Goal: Transaction & Acquisition: Purchase product/service

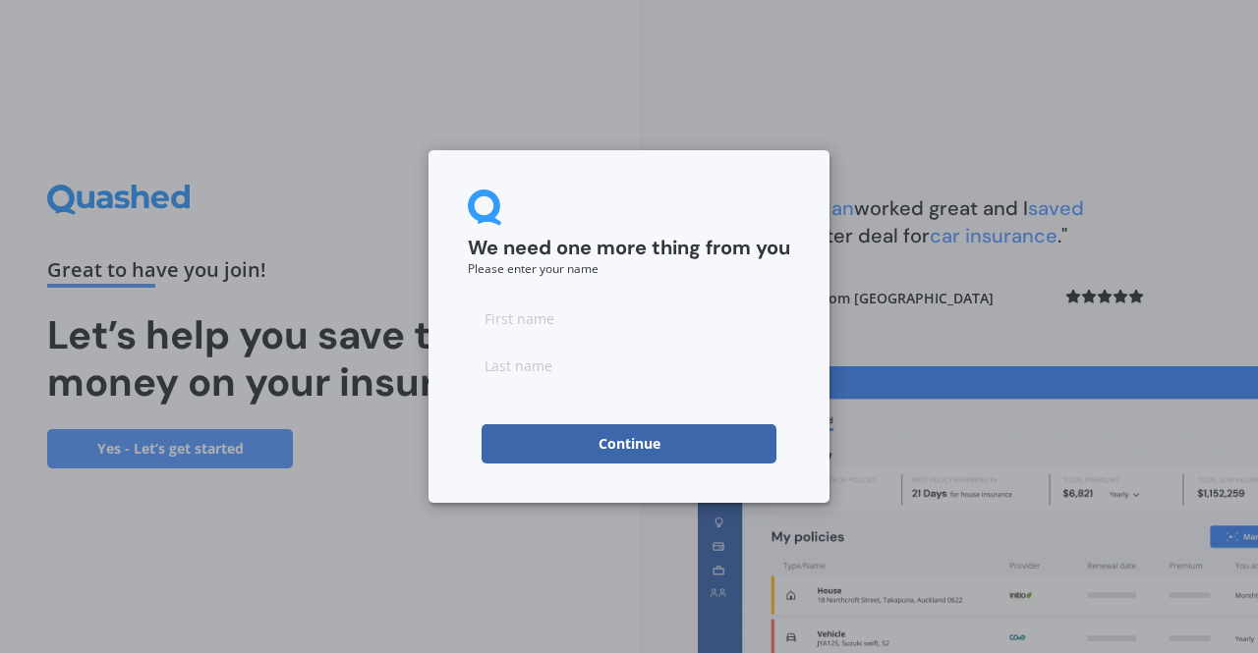
click at [638, 319] on input at bounding box center [629, 318] width 322 height 39
type input "[PERSON_NAME]"
click at [629, 368] on input at bounding box center [629, 365] width 322 height 39
type input "Fox"
click at [568, 447] on button "Continue" at bounding box center [628, 443] width 295 height 39
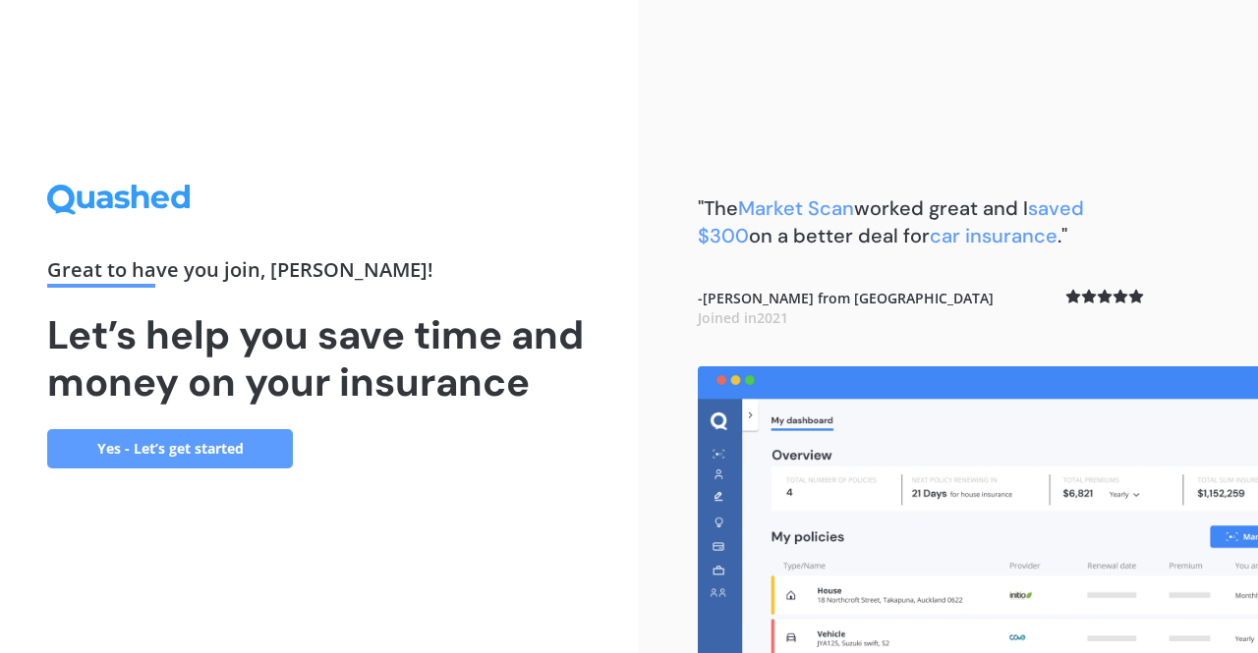
click at [234, 452] on link "Yes - Let’s get started" at bounding box center [170, 448] width 246 height 39
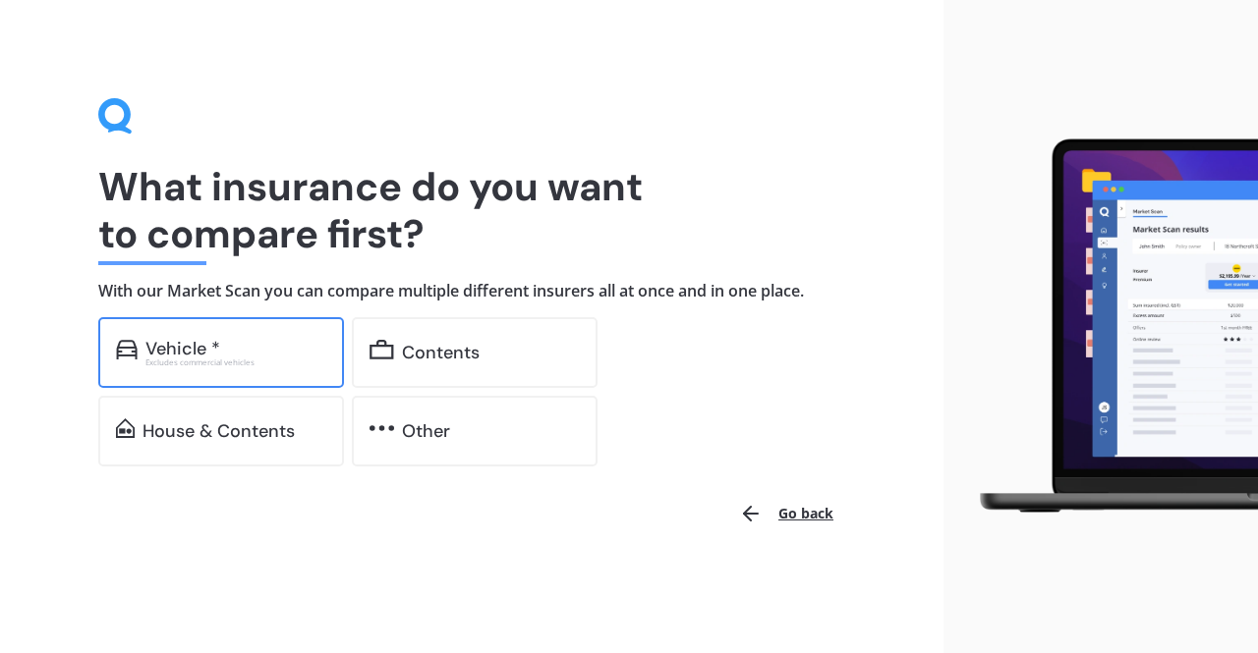
click at [291, 351] on div "Vehicle *" at bounding box center [235, 349] width 181 height 20
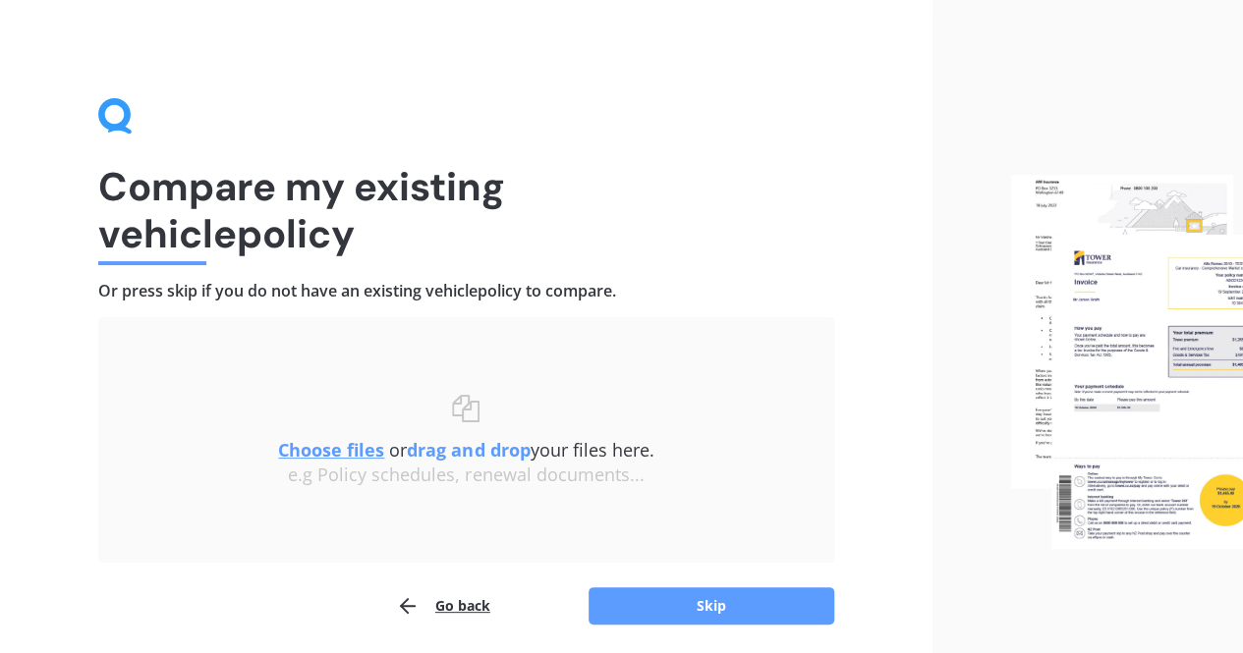
click at [448, 591] on button "Go back" at bounding box center [443, 606] width 94 height 39
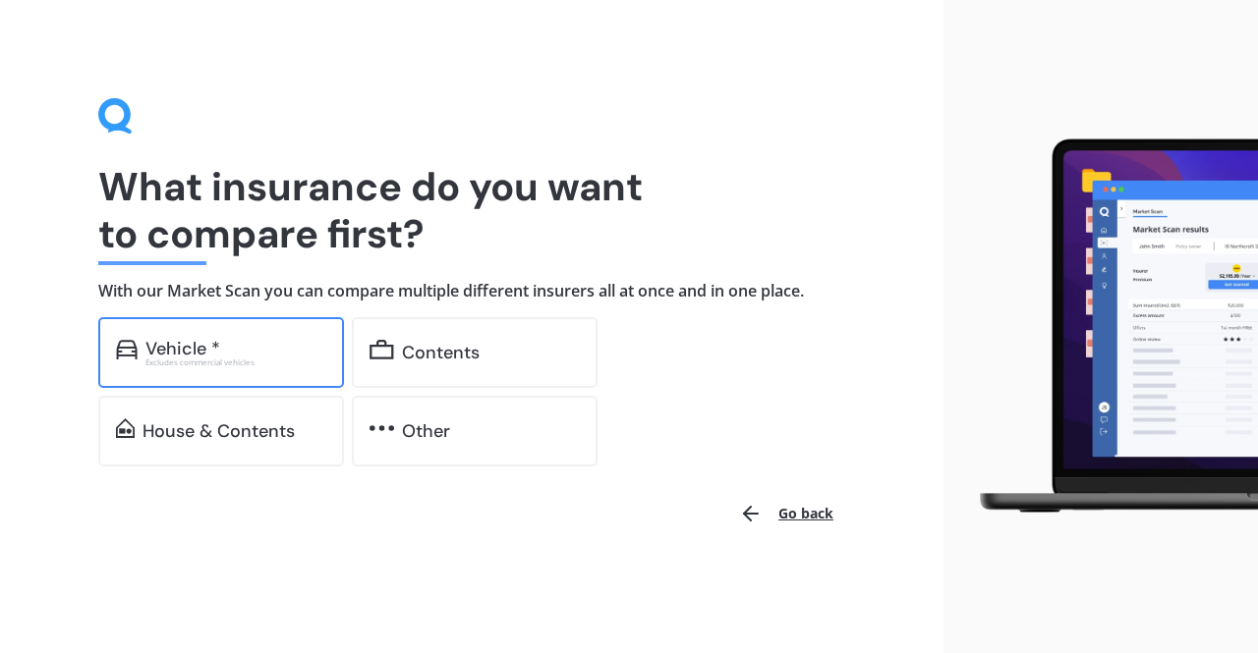
click at [299, 366] on div "Excludes commercial vehicles" at bounding box center [235, 363] width 181 height 8
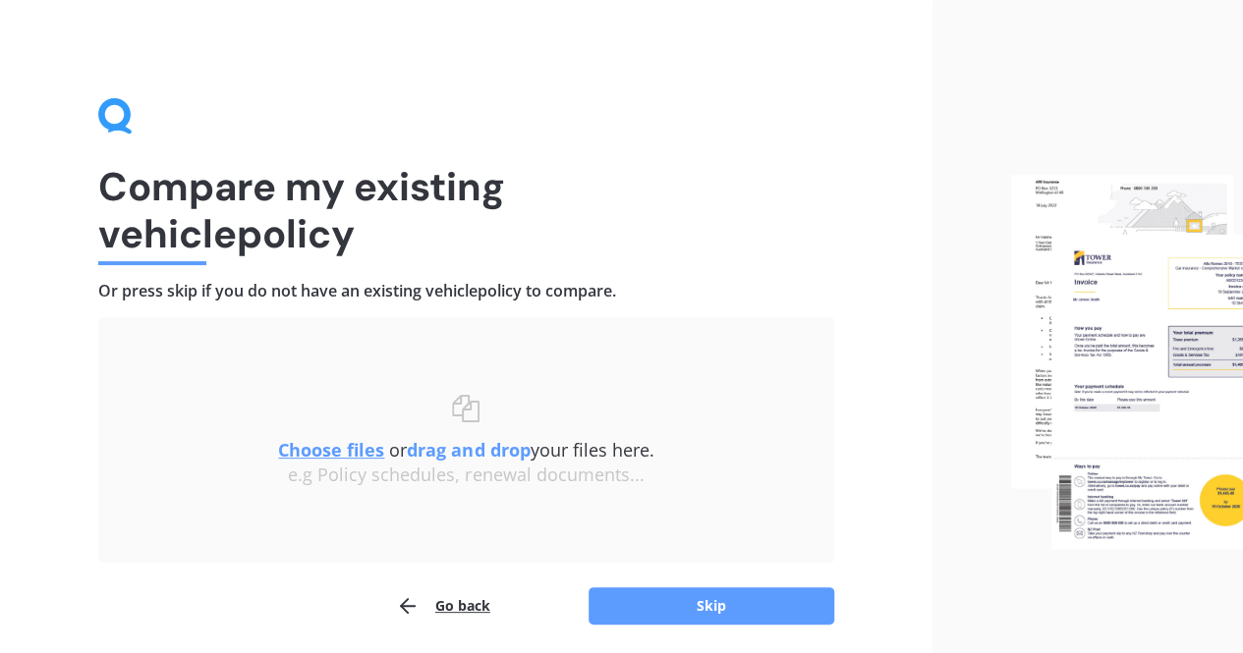
scroll to position [70, 0]
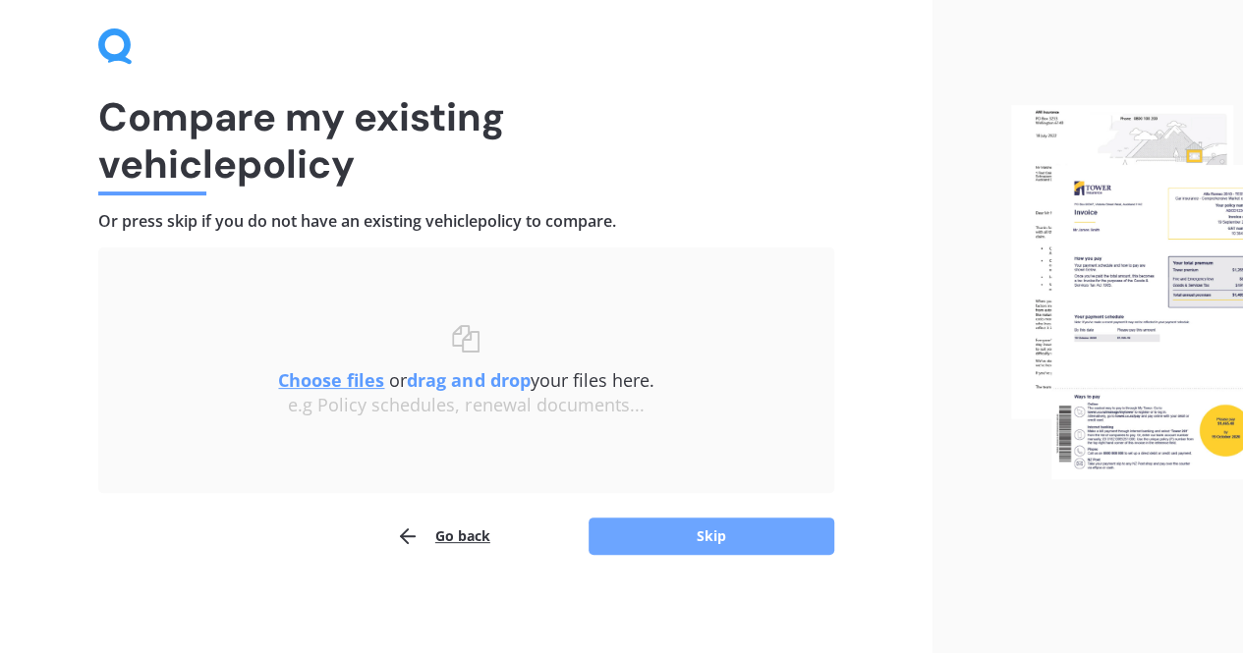
click at [646, 535] on button "Skip" at bounding box center [712, 536] width 246 height 37
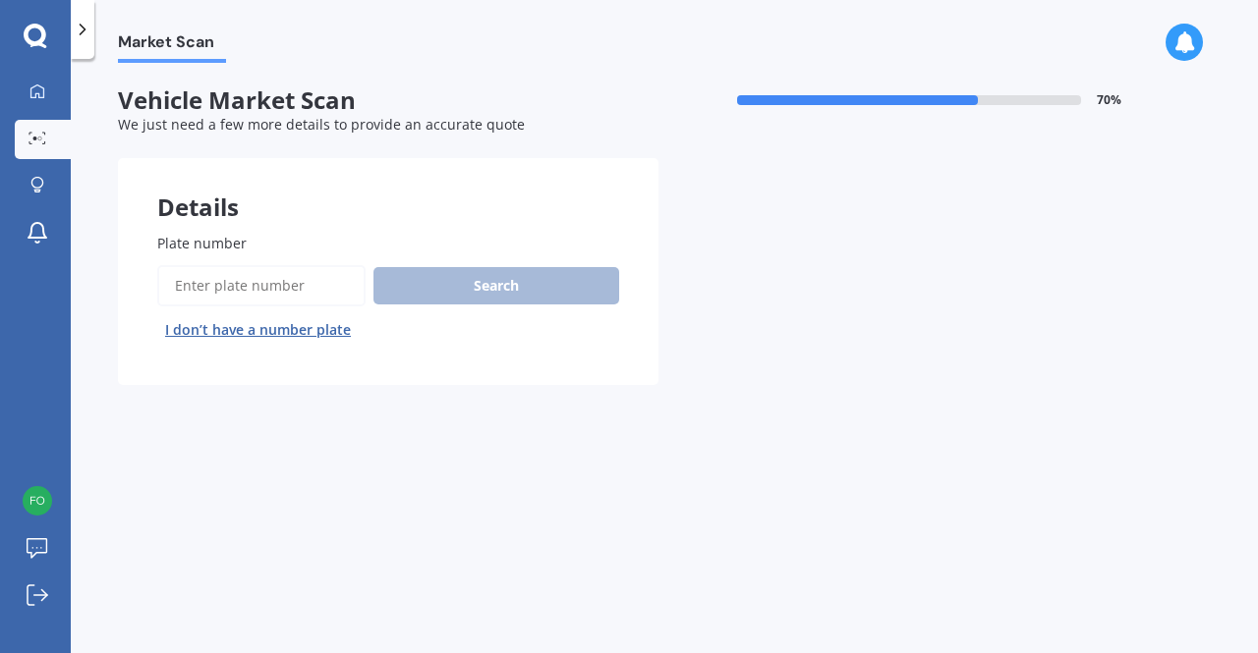
click at [269, 303] on input "Plate number" at bounding box center [261, 285] width 208 height 41
click at [274, 333] on button "I don’t have a number plate" at bounding box center [257, 329] width 201 height 31
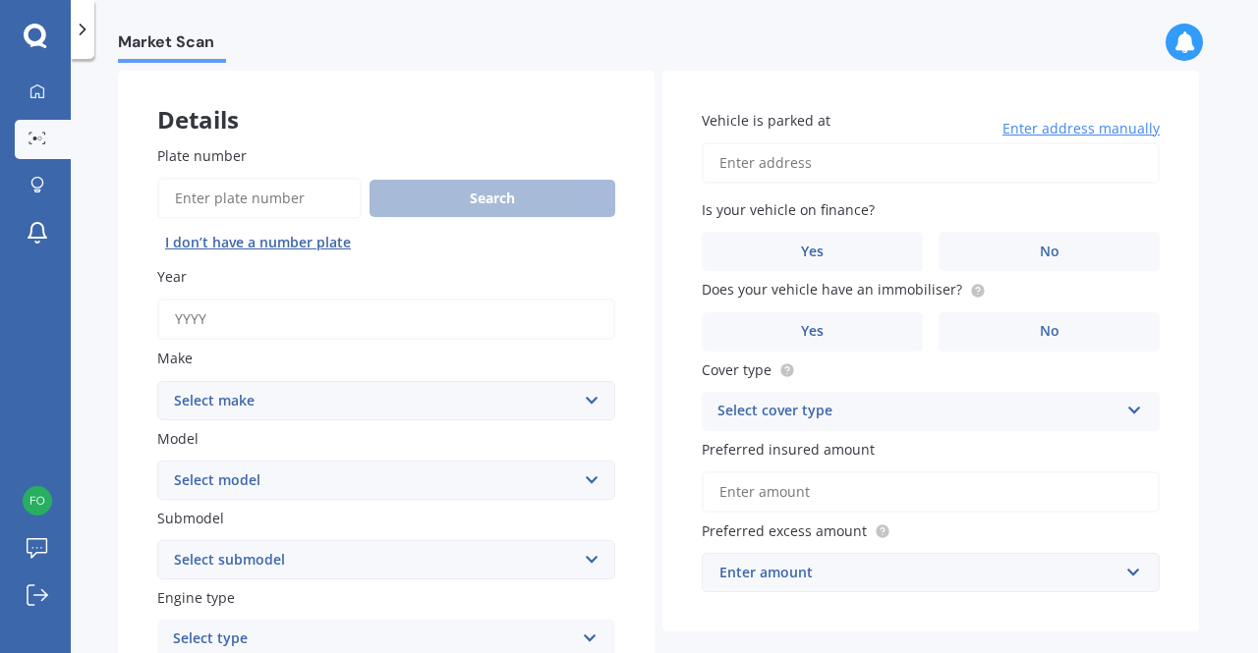
scroll to position [88, 0]
click at [366, 323] on input "Year" at bounding box center [386, 318] width 458 height 41
type input "2022"
click at [313, 402] on select "Select make AC ALFA ROMEO ASTON [PERSON_NAME] AUDI AUSTIN BEDFORD Bentley BMW B…" at bounding box center [386, 399] width 458 height 39
select select "TOYOTA"
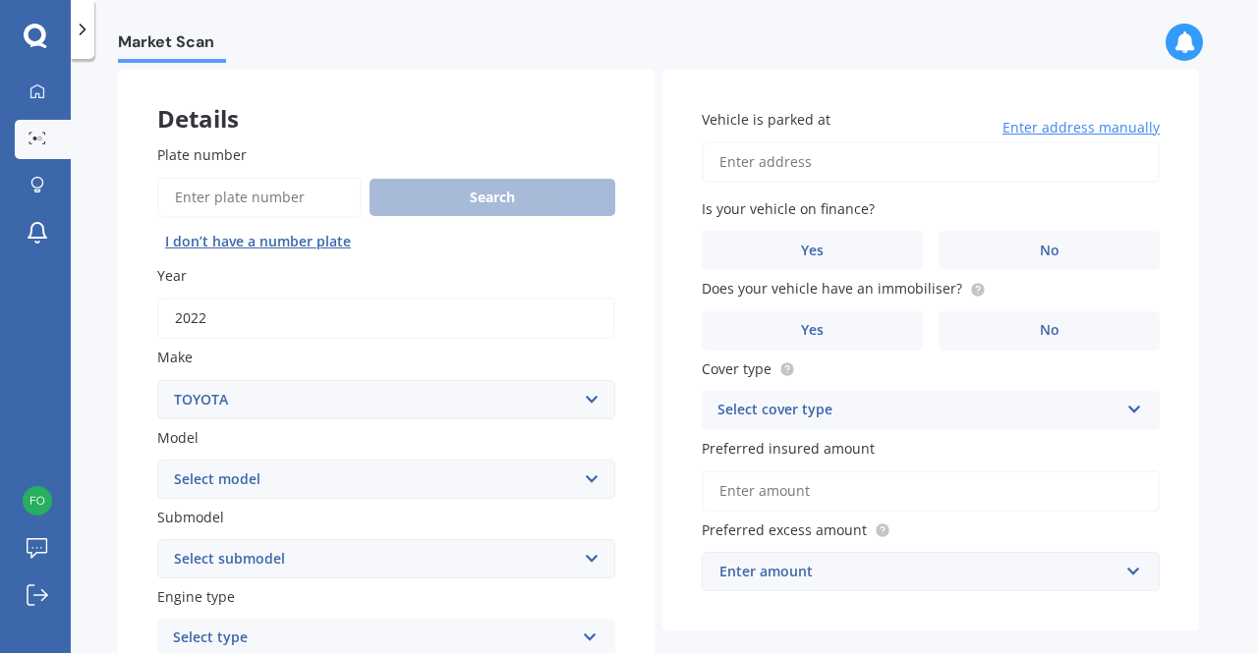
click at [157, 380] on select "Select make AC ALFA ROMEO ASTON [PERSON_NAME] AUDI AUSTIN BEDFORD Bentley BMW B…" at bounding box center [386, 399] width 458 height 39
click at [230, 476] on select "Select model 4 Runner 86 [PERSON_NAME] Alphard Altezza Aqua Aristo Aurion Auris…" at bounding box center [386, 479] width 458 height 39
select select "YARIS"
click at [157, 461] on select "Select model 4 Runner 86 [PERSON_NAME] Alphard Altezza Aqua Aristo Aurion Auris…" at bounding box center [386, 479] width 458 height 39
click at [240, 576] on select "Select submodel (All other) Cross 1.5 GR petrol turbo GX auto GX manual Hybrid …" at bounding box center [386, 558] width 458 height 39
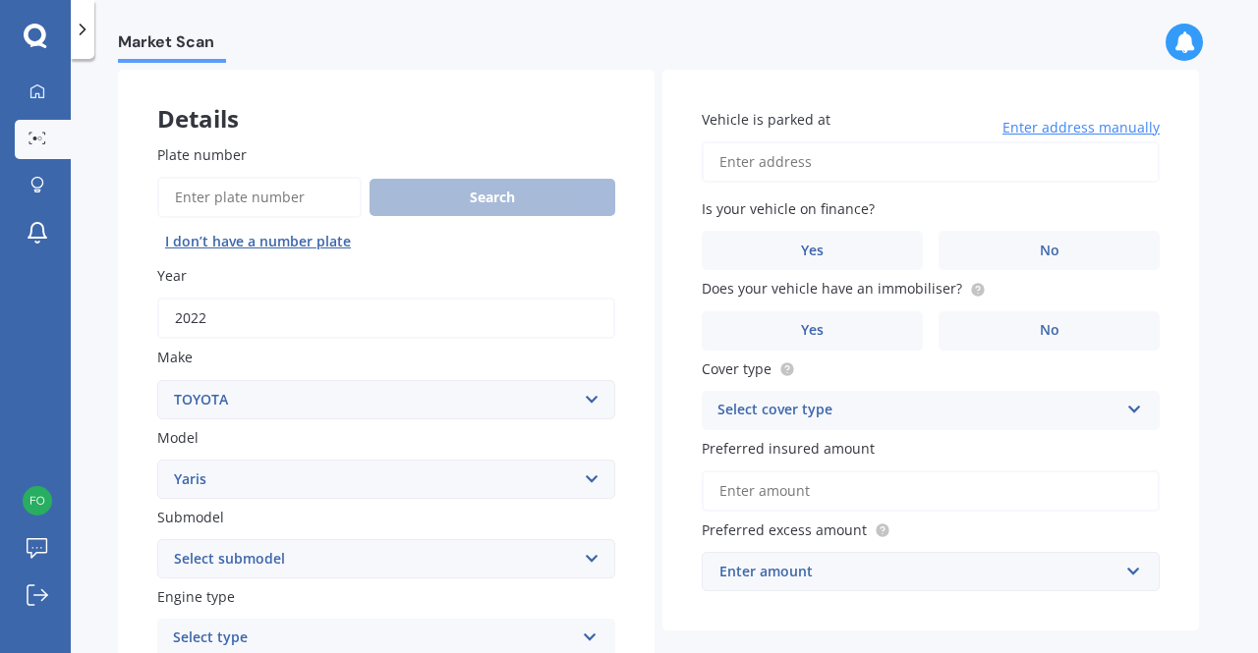
select select "CROSS 1.5"
click at [157, 540] on select "Select submodel (All other) Cross 1.5 GR petrol turbo GX auto GX manual Hybrid …" at bounding box center [386, 558] width 458 height 39
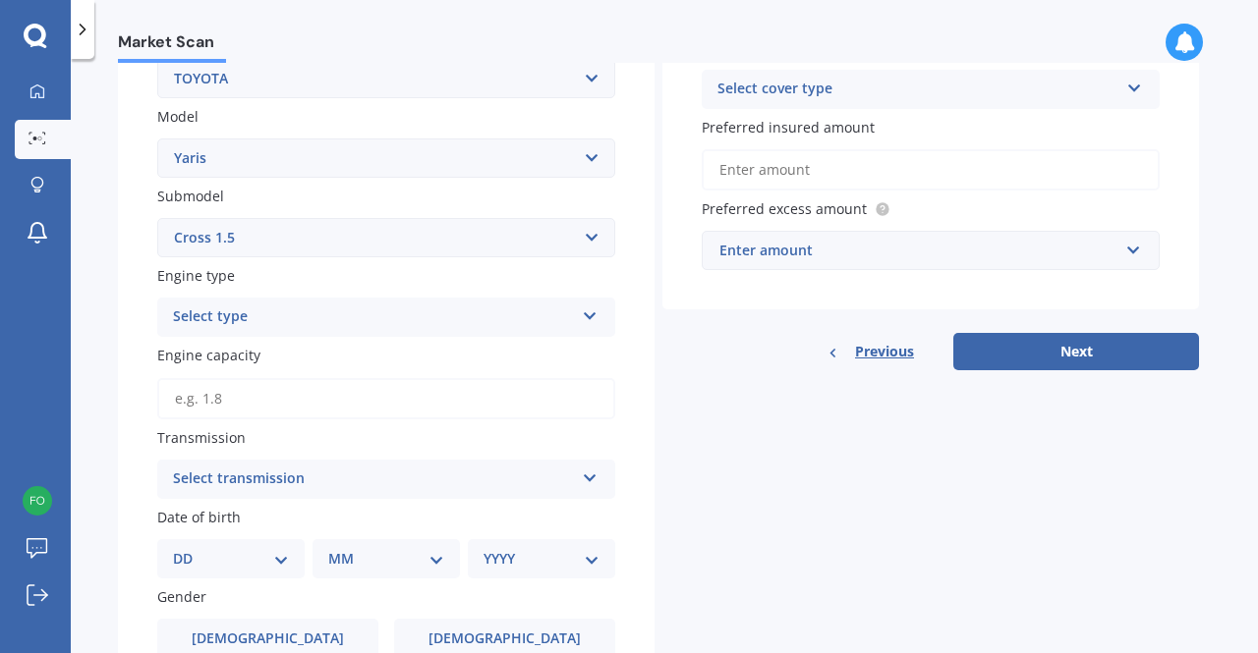
scroll to position [411, 0]
click at [268, 316] on div "Select type" at bounding box center [373, 317] width 401 height 24
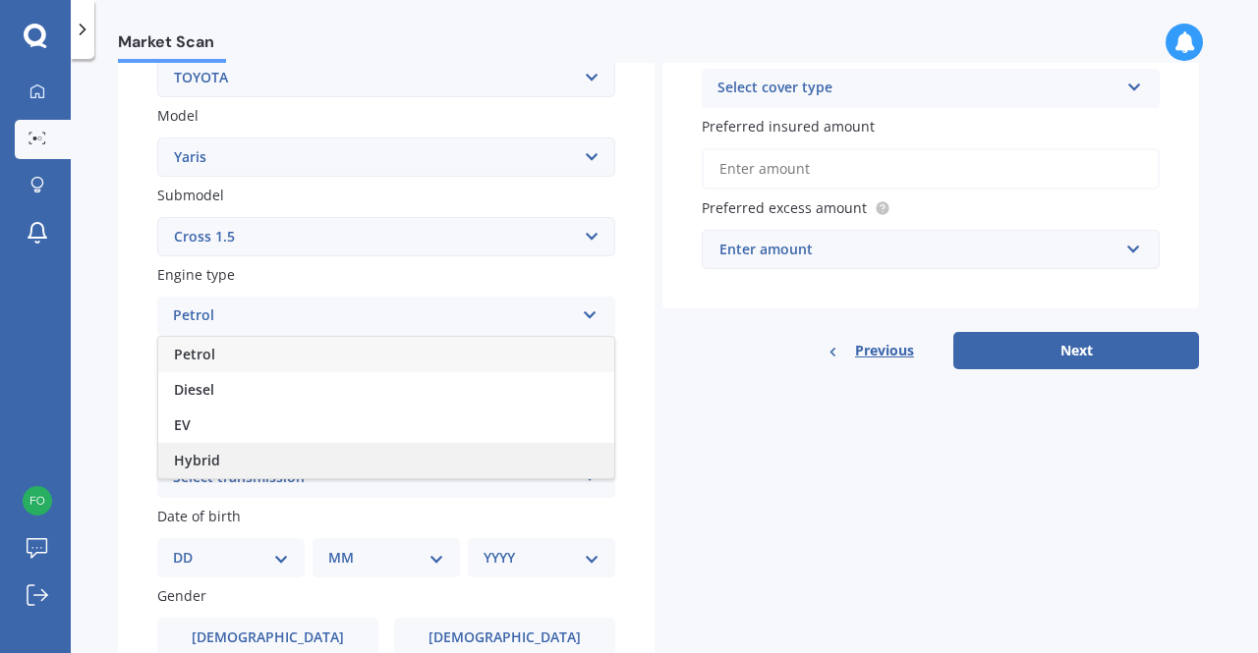
click at [216, 457] on span "Hybrid" at bounding box center [197, 460] width 46 height 19
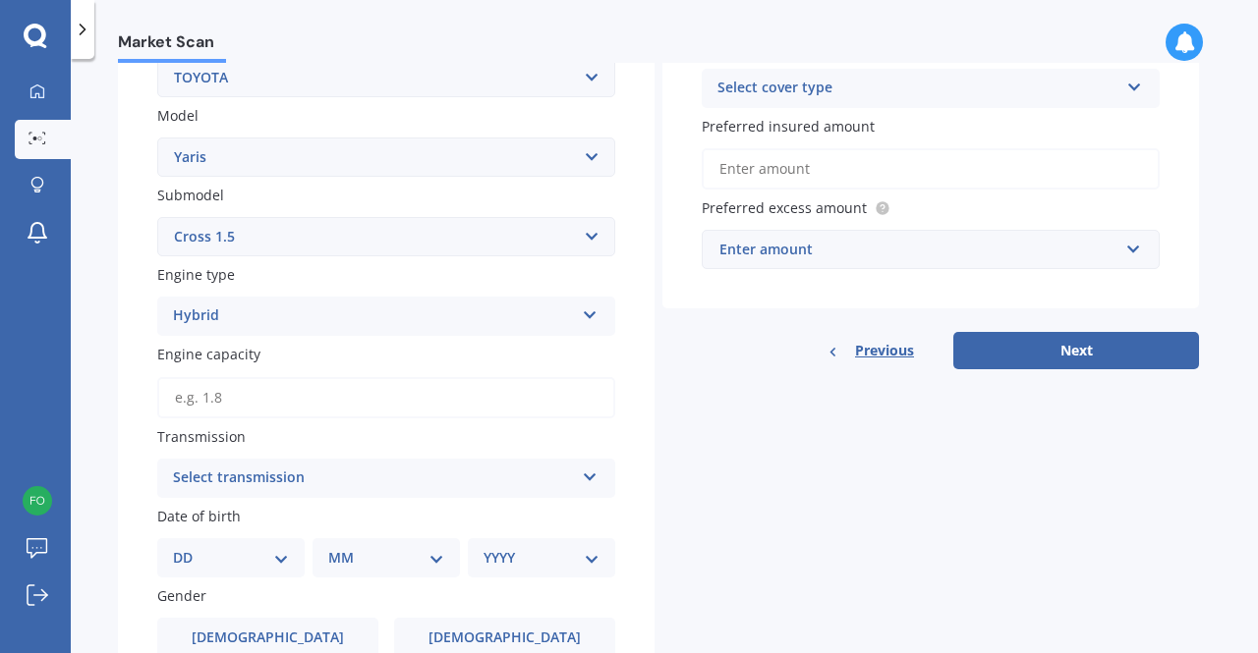
click at [261, 400] on input "Engine capacity" at bounding box center [386, 397] width 458 height 41
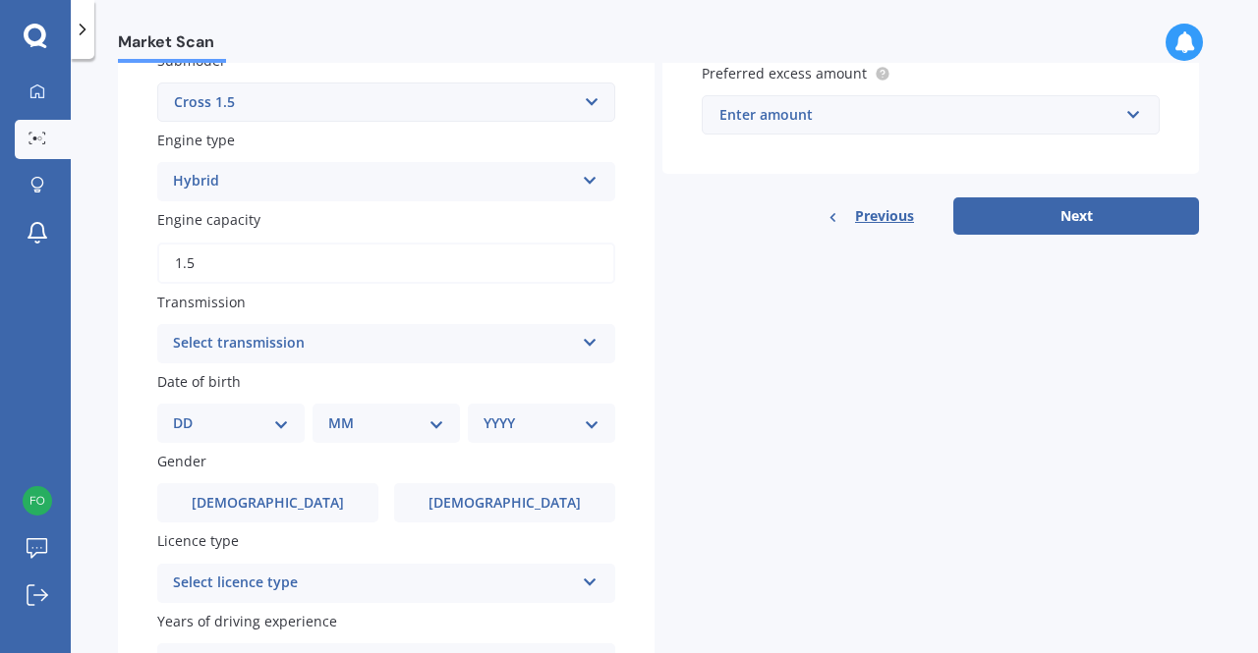
scroll to position [550, 0]
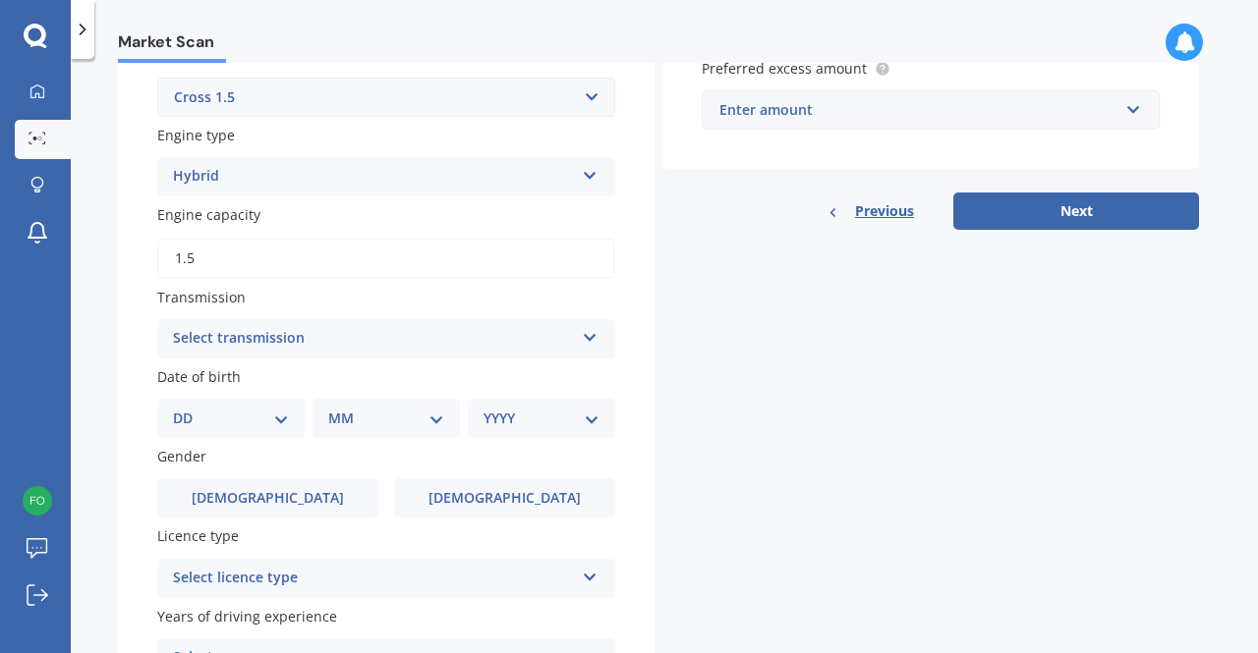
type input "1.5"
click at [218, 348] on div "Select transmission" at bounding box center [373, 339] width 401 height 24
click at [222, 387] on div "Auto" at bounding box center [386, 377] width 456 height 35
click at [257, 419] on select "DD 01 02 03 04 05 06 07 08 09 10 11 12 13 14 15 16 17 18 19 20 21 22 23 24 25 2…" at bounding box center [231, 419] width 116 height 22
select select "31"
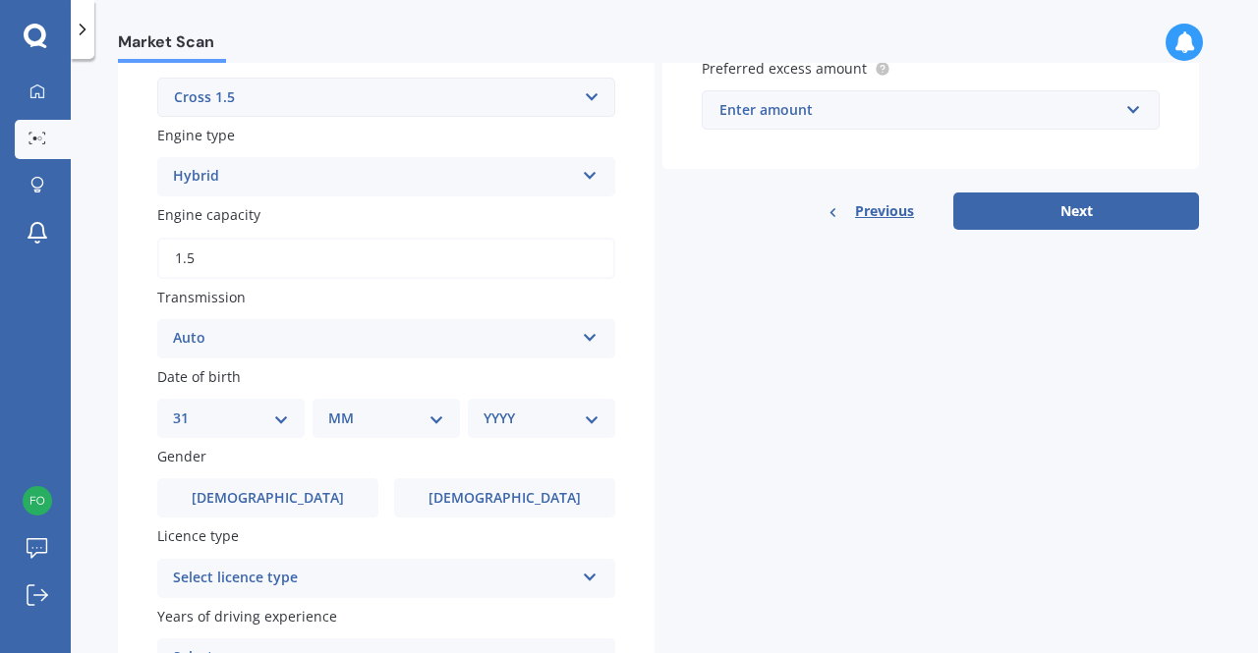
click at [189, 411] on select "DD 01 02 03 04 05 06 07 08 09 10 11 12 13 14 15 16 17 18 19 20 21 22 23 24 25 2…" at bounding box center [231, 419] width 116 height 22
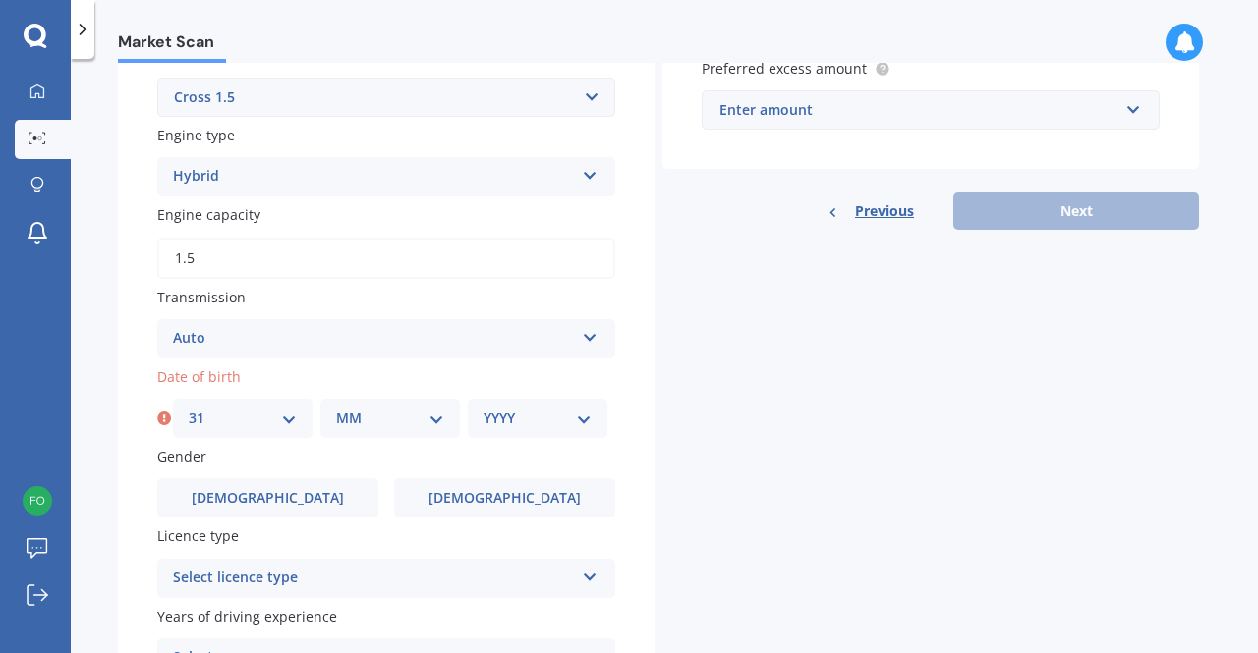
click at [375, 422] on select "MM 01 02 03 04 05 06 07 08 09 10 11 12" at bounding box center [390, 419] width 108 height 22
select select "12"
click at [336, 411] on select "MM 01 02 03 04 05 06 07 08 09 10 11 12" at bounding box center [390, 419] width 108 height 22
click at [523, 423] on select "YYYY 2025 2024 2023 2022 2021 2020 2019 2018 2017 2016 2015 2014 2013 2012 2011…" at bounding box center [537, 419] width 108 height 22
select select "1999"
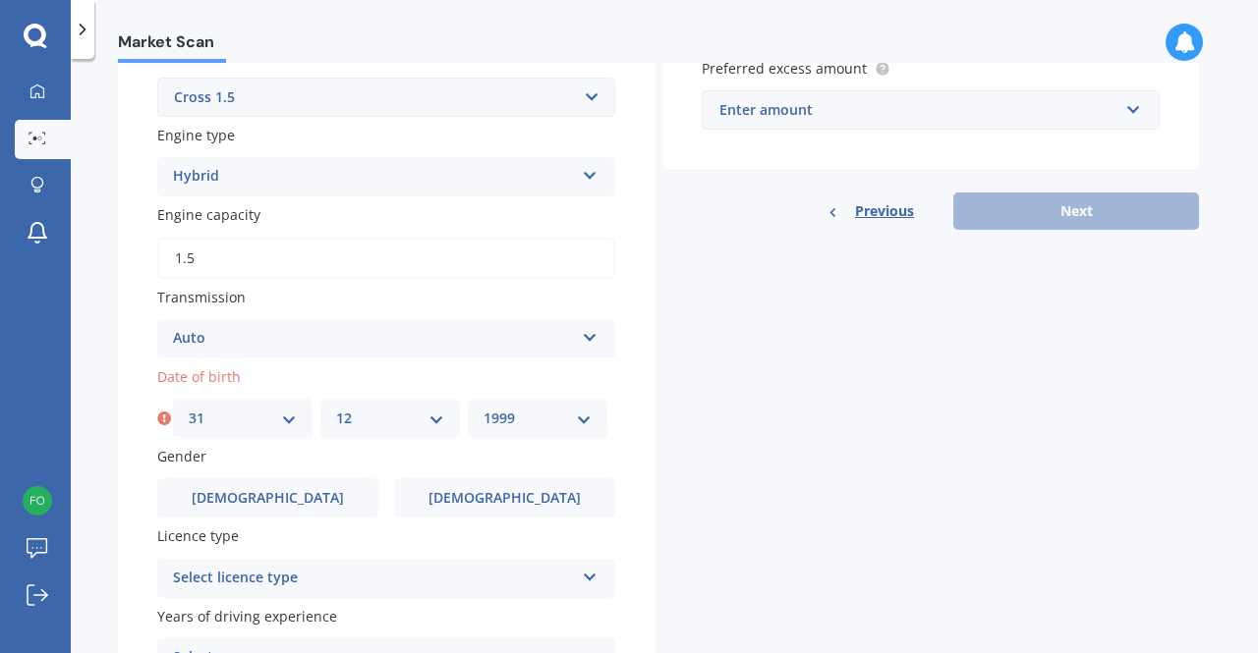
click at [483, 411] on select "YYYY 2025 2024 2023 2022 2021 2020 2019 2018 2017 2016 2015 2014 2013 2012 2011…" at bounding box center [537, 419] width 108 height 22
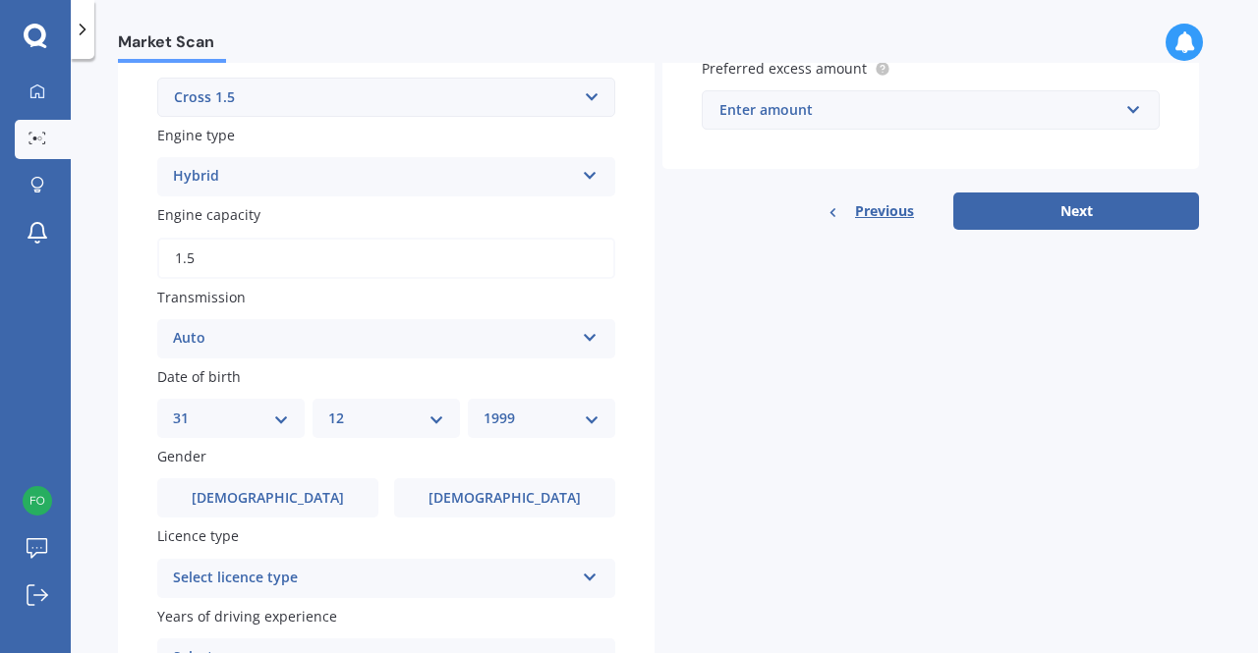
scroll to position [749, 0]
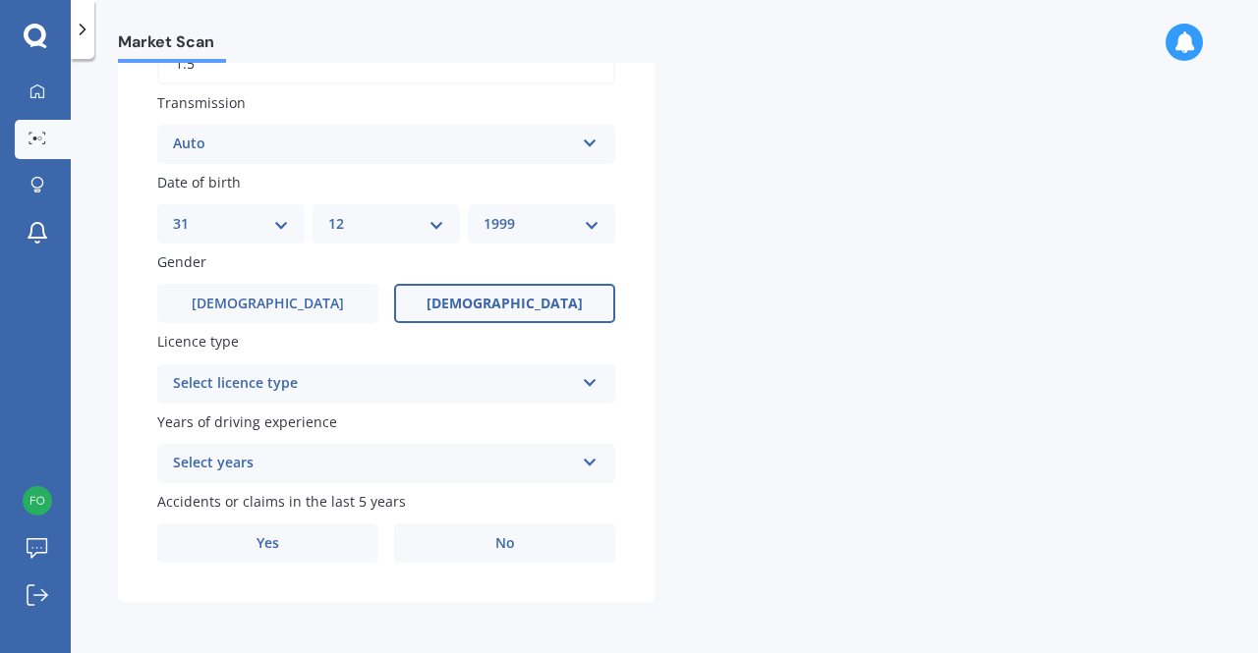
click at [478, 306] on label "[DEMOGRAPHIC_DATA]" at bounding box center [504, 303] width 221 height 39
click at [0, 0] on input "[DEMOGRAPHIC_DATA]" at bounding box center [0, 0] width 0 height 0
click at [460, 380] on div "Select licence type" at bounding box center [373, 384] width 401 height 24
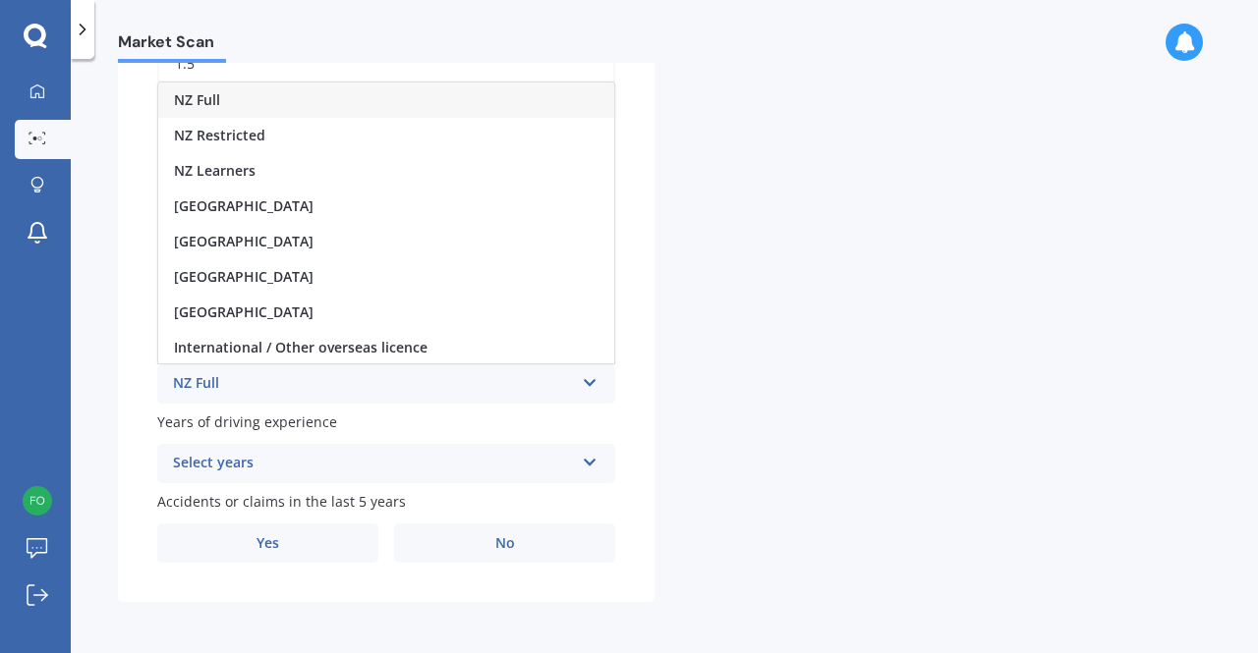
click at [256, 99] on div "NZ Full" at bounding box center [386, 100] width 456 height 35
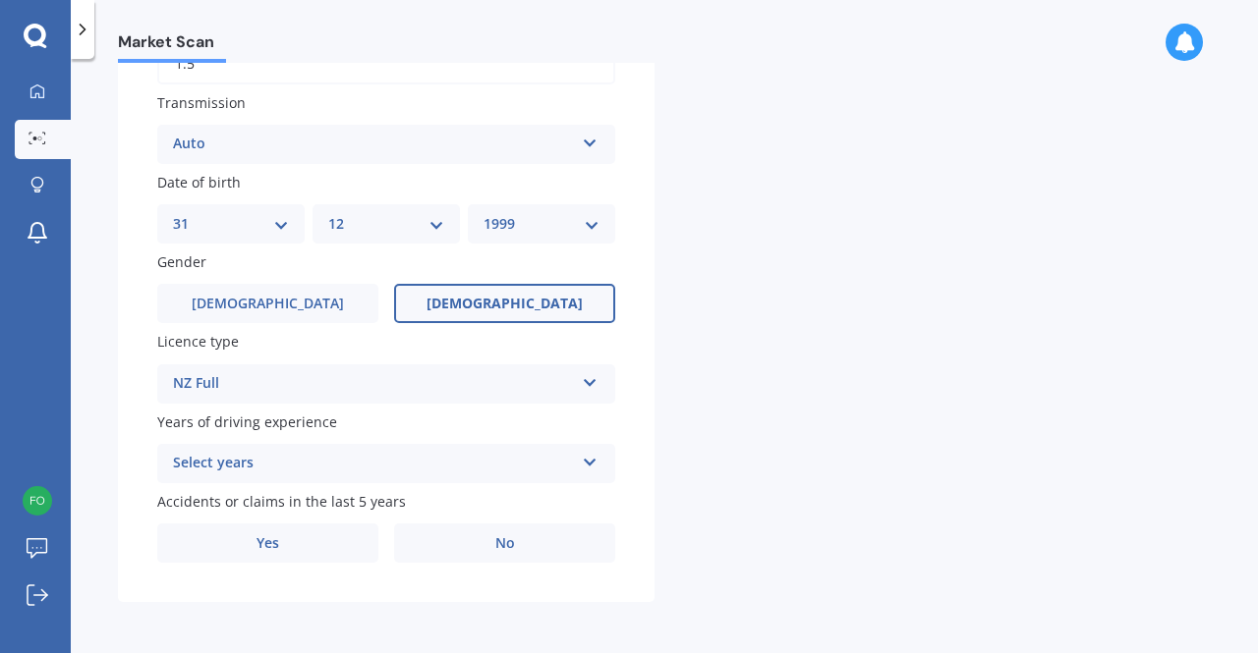
click at [303, 452] on div "Select years" at bounding box center [373, 464] width 401 height 24
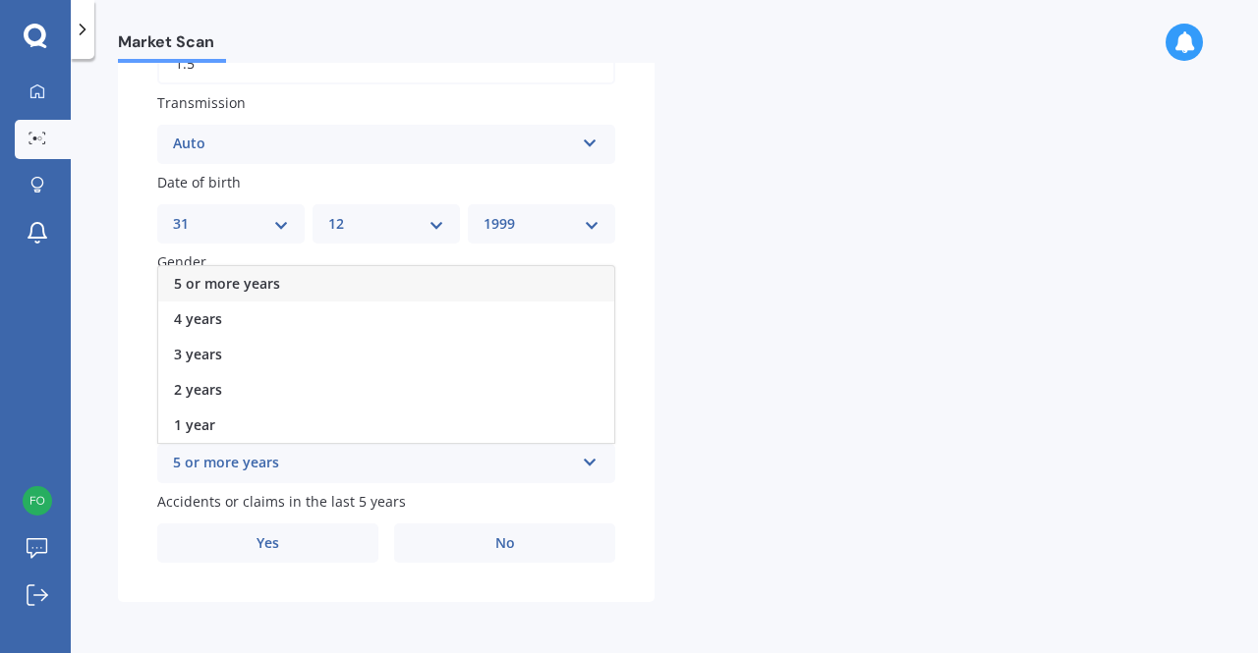
click at [267, 279] on span "5 or more years" at bounding box center [227, 283] width 106 height 19
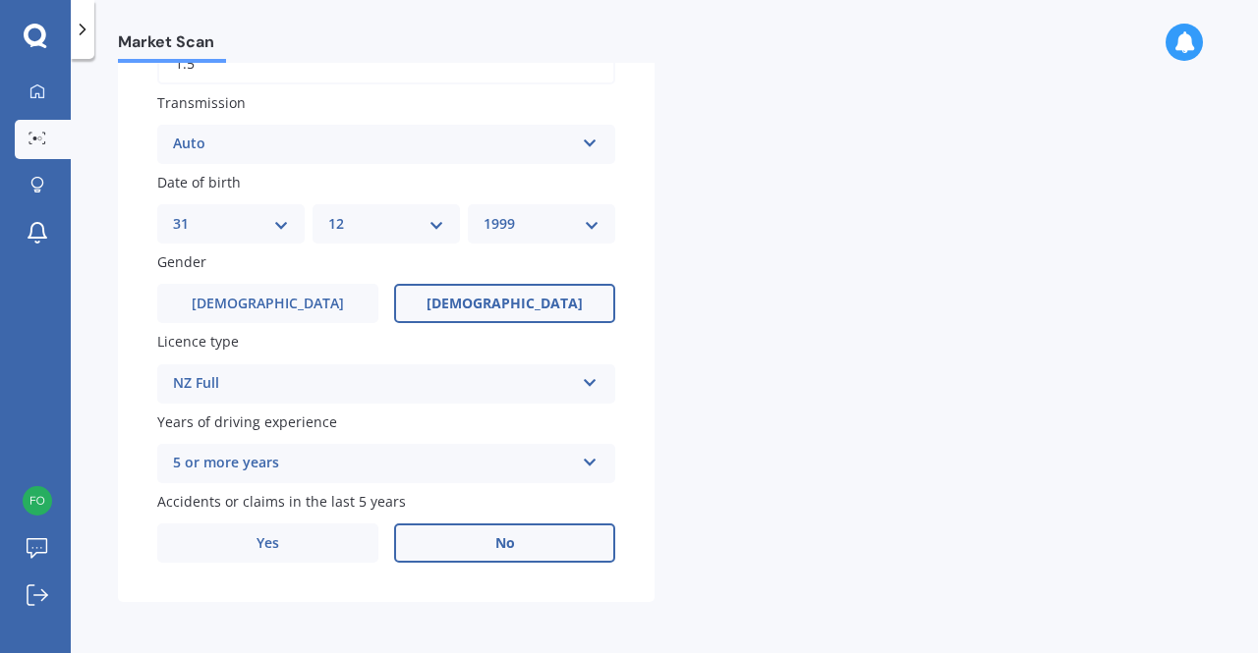
click at [487, 551] on label "No" at bounding box center [504, 543] width 221 height 39
click at [0, 0] on input "No" at bounding box center [0, 0] width 0 height 0
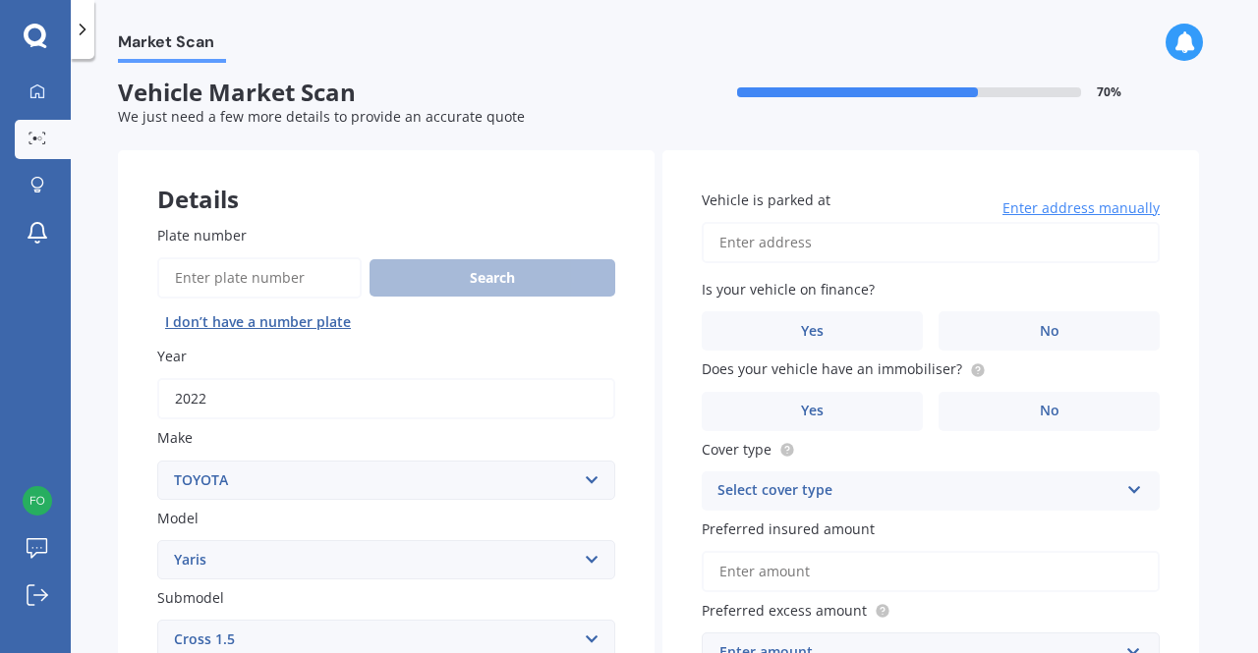
scroll to position [0, 0]
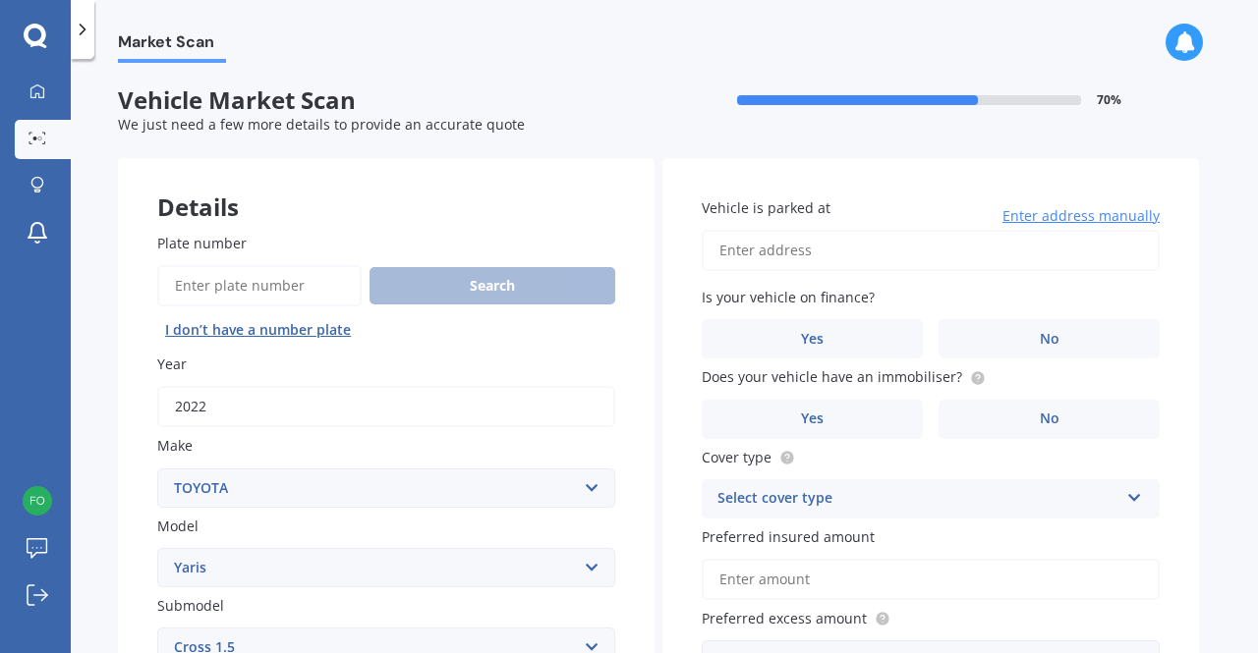
click at [810, 254] on input "Vehicle is parked at" at bounding box center [931, 250] width 458 height 41
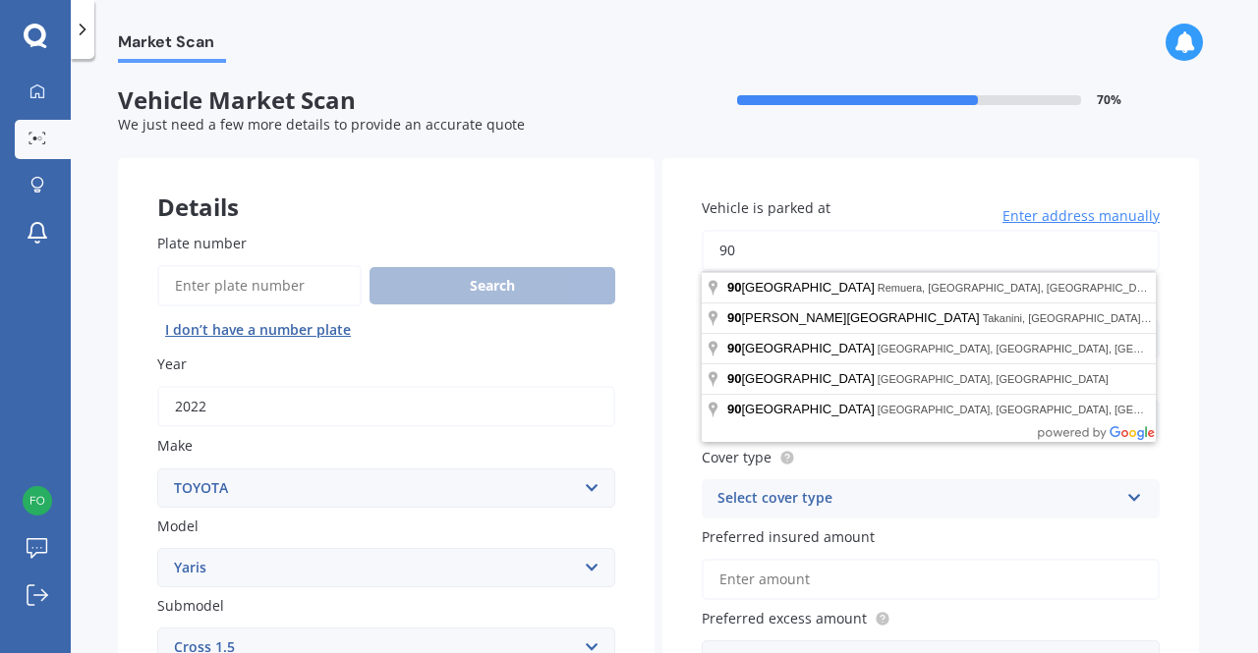
type input "9"
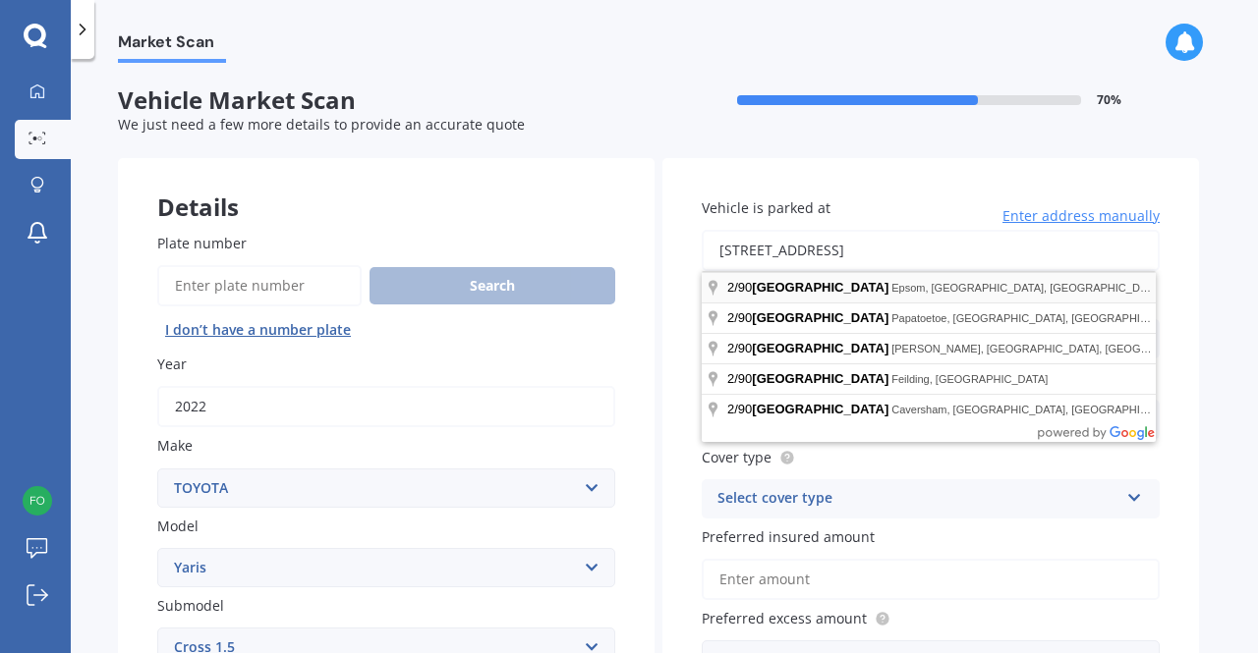
type input "[STREET_ADDRESS]"
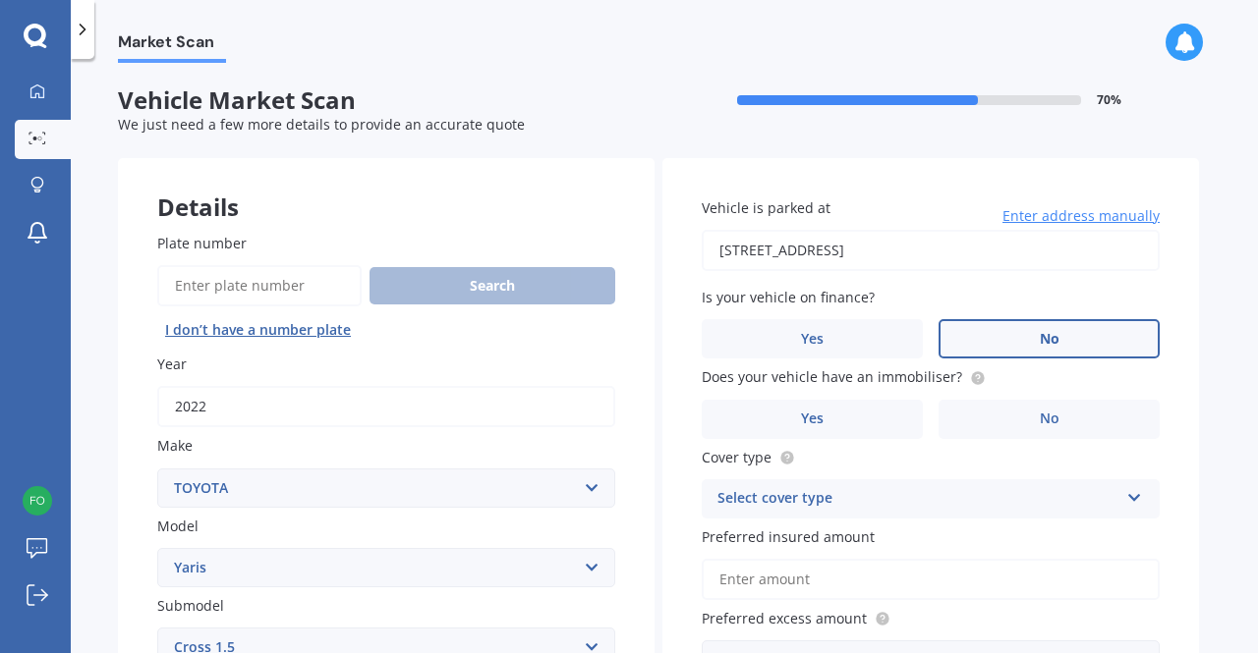
click at [1012, 336] on label "No" at bounding box center [1048, 338] width 221 height 39
click at [0, 0] on input "No" at bounding box center [0, 0] width 0 height 0
click at [984, 422] on label "No" at bounding box center [1048, 419] width 221 height 39
click at [0, 0] on input "No" at bounding box center [0, 0] width 0 height 0
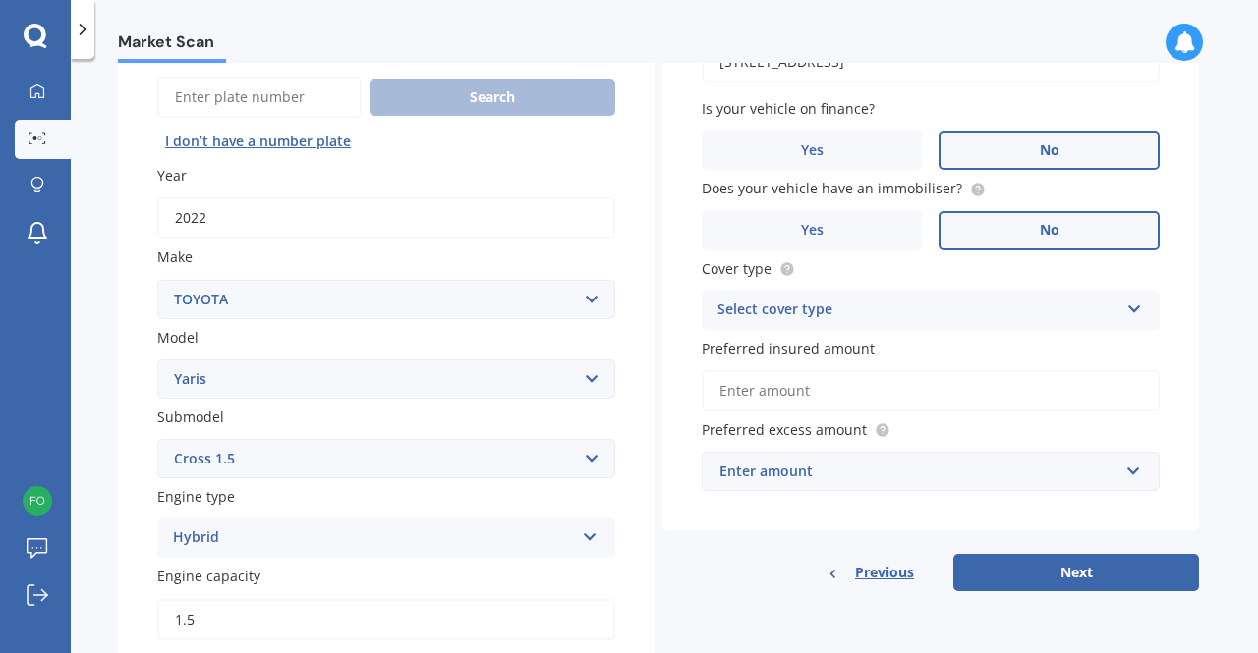
click at [865, 306] on div "Select cover type" at bounding box center [917, 311] width 401 height 24
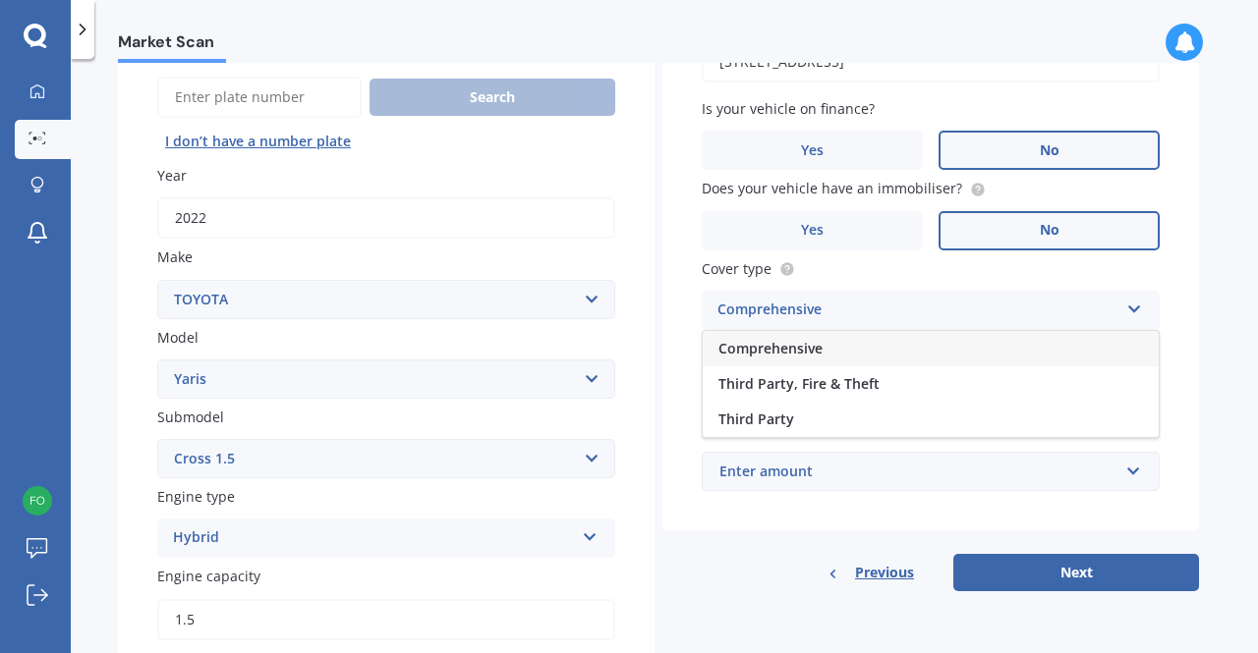
click at [841, 345] on div "Comprehensive" at bounding box center [931, 348] width 456 height 35
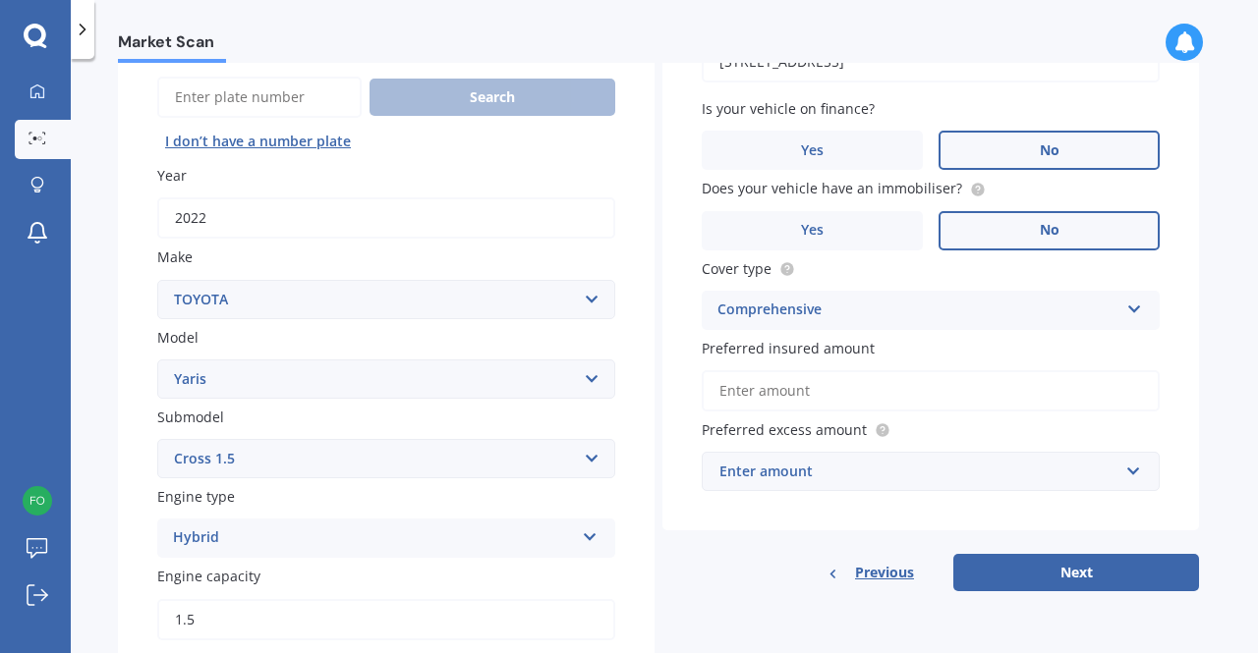
click at [809, 402] on input "Preferred insured amount" at bounding box center [931, 390] width 458 height 41
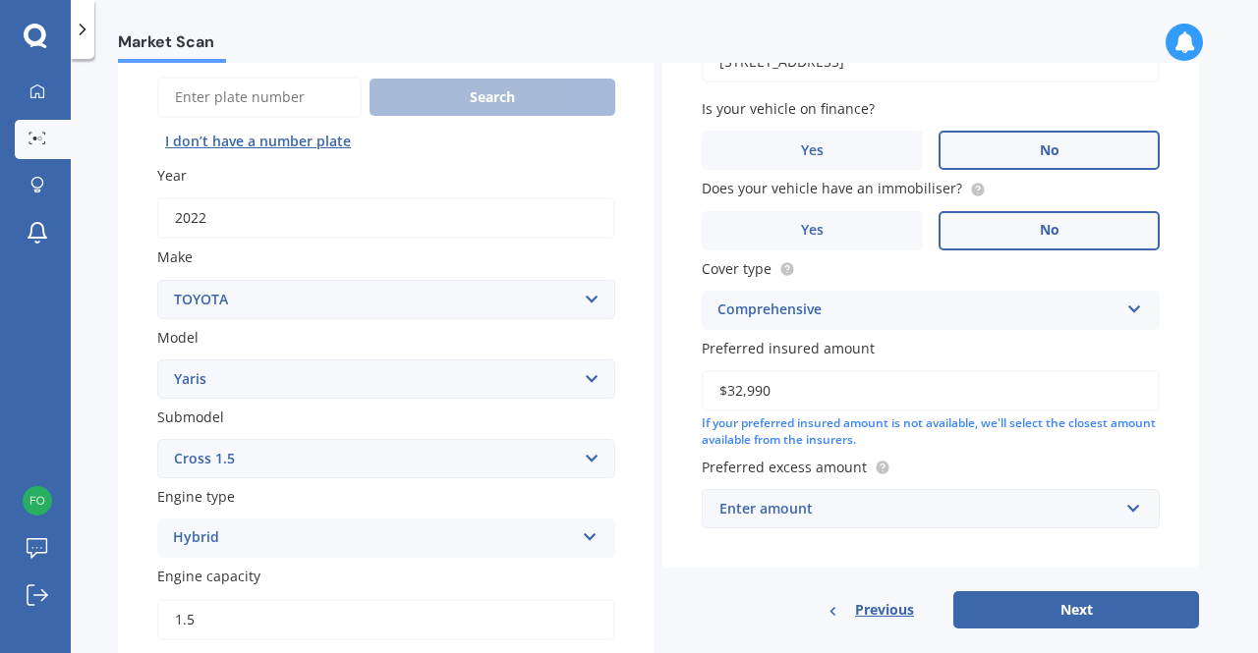
type input "$32,990"
click at [881, 511] on div "Enter amount" at bounding box center [918, 509] width 399 height 22
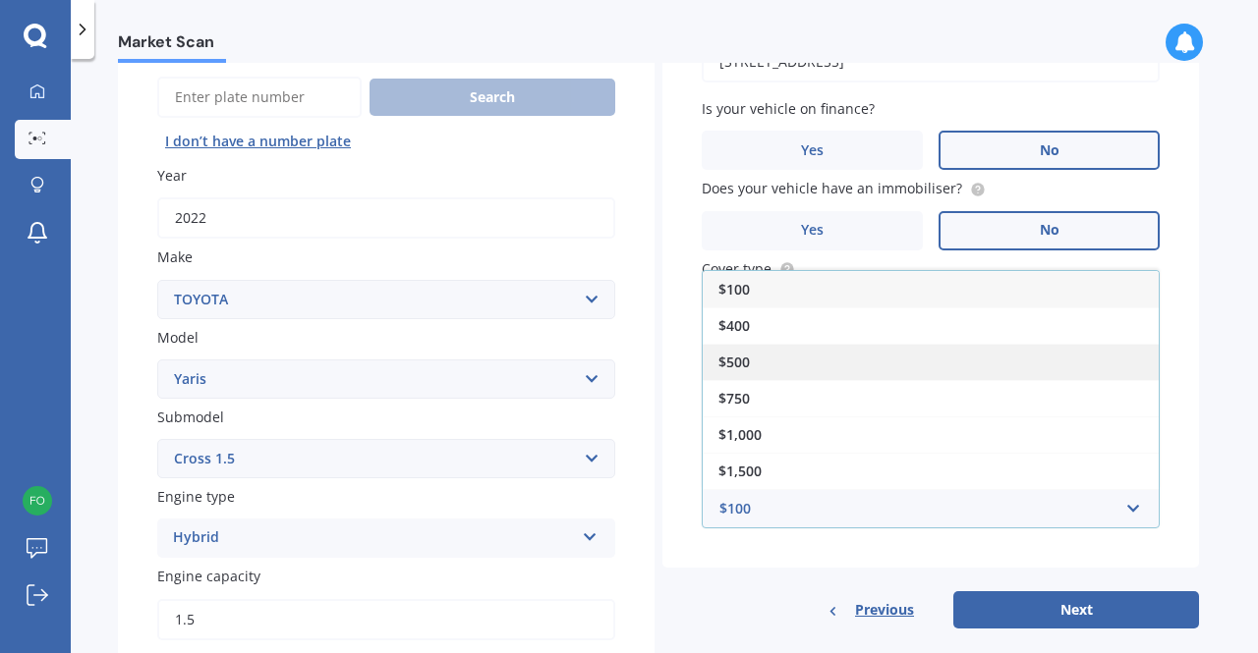
click at [772, 366] on div "$500" at bounding box center [931, 362] width 456 height 36
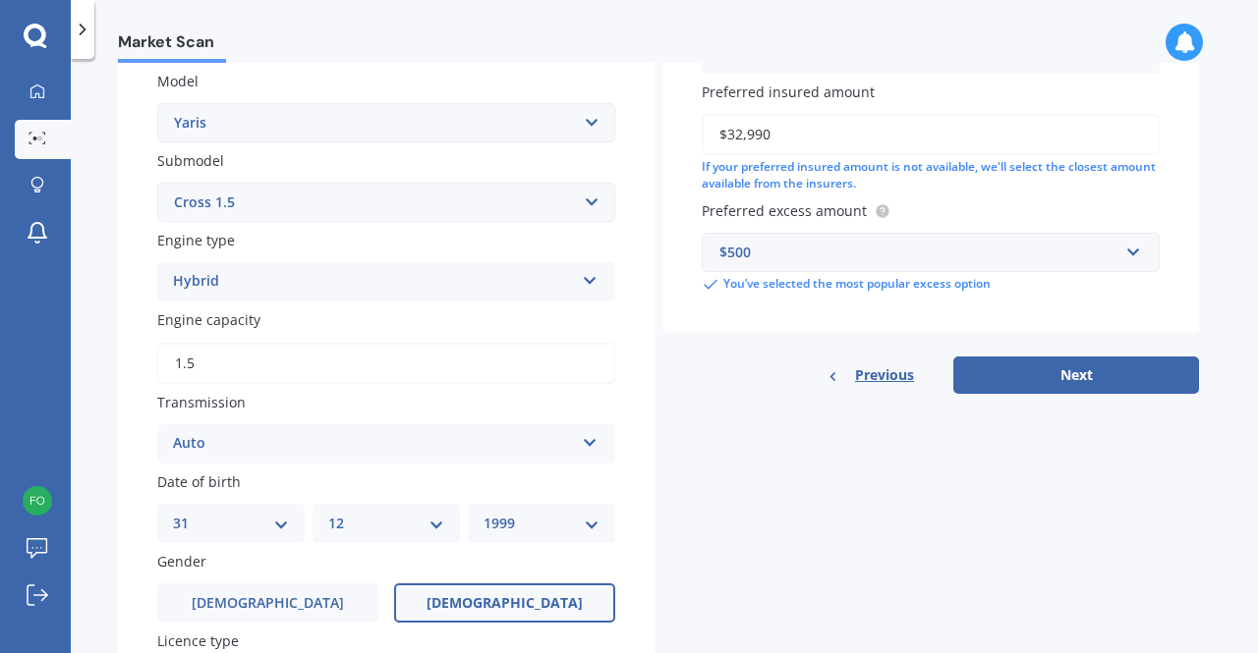
scroll to position [444, 0]
click at [1032, 369] on button "Next" at bounding box center [1076, 376] width 246 height 37
select select "31"
select select "12"
select select "1999"
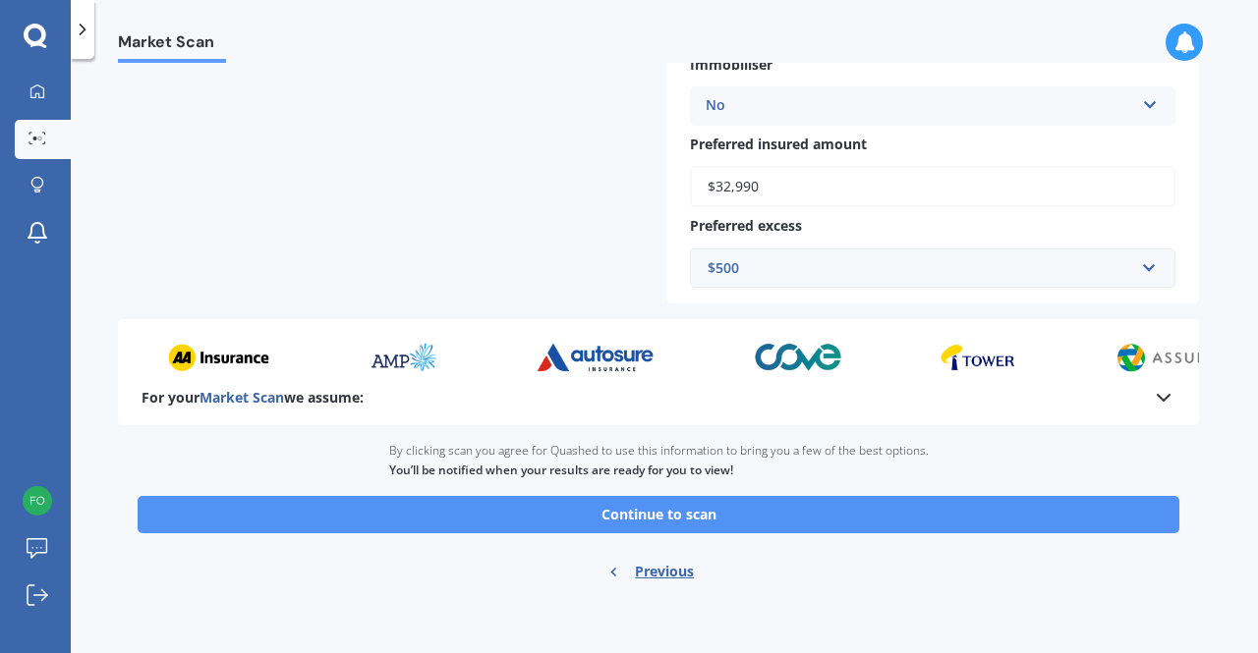
scroll to position [749, 0]
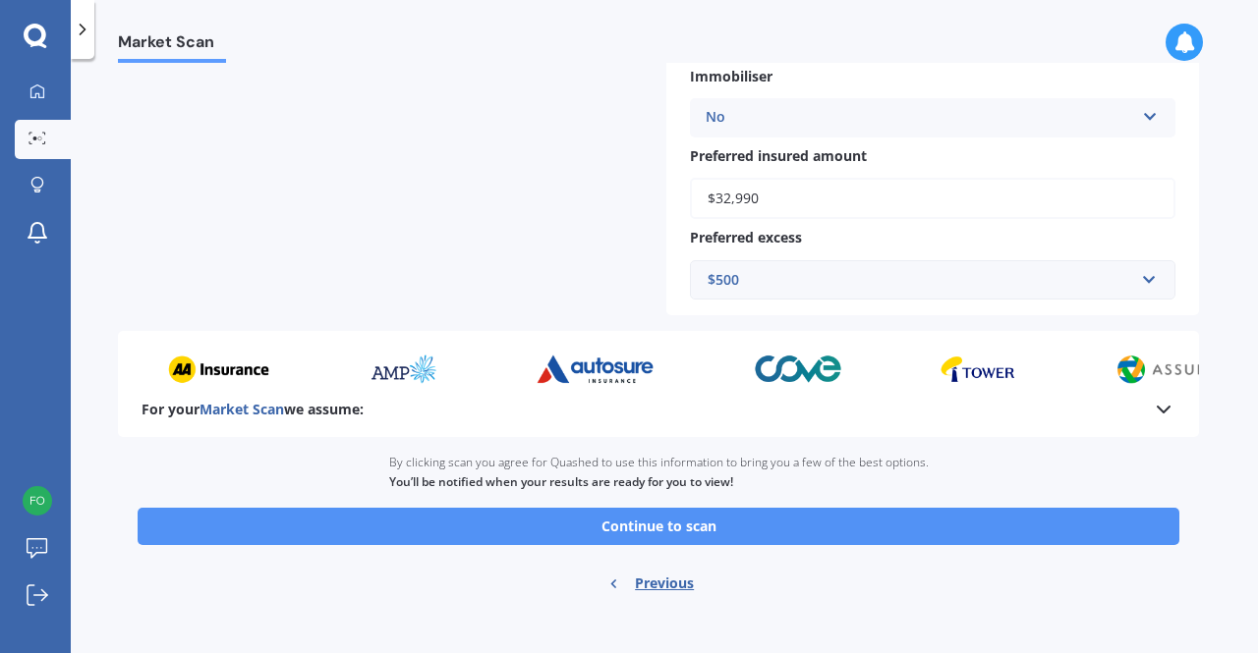
click at [845, 535] on button "Continue to scan" at bounding box center [658, 526] width 1041 height 37
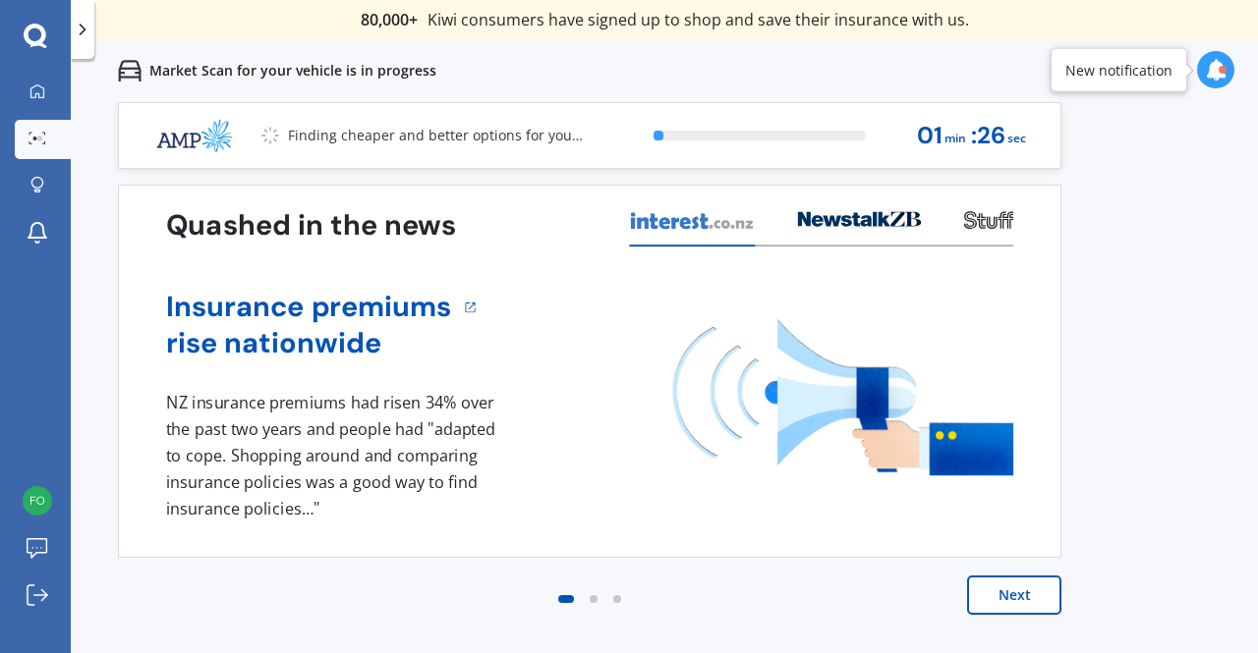
click at [993, 586] on button "Next" at bounding box center [1014, 595] width 94 height 39
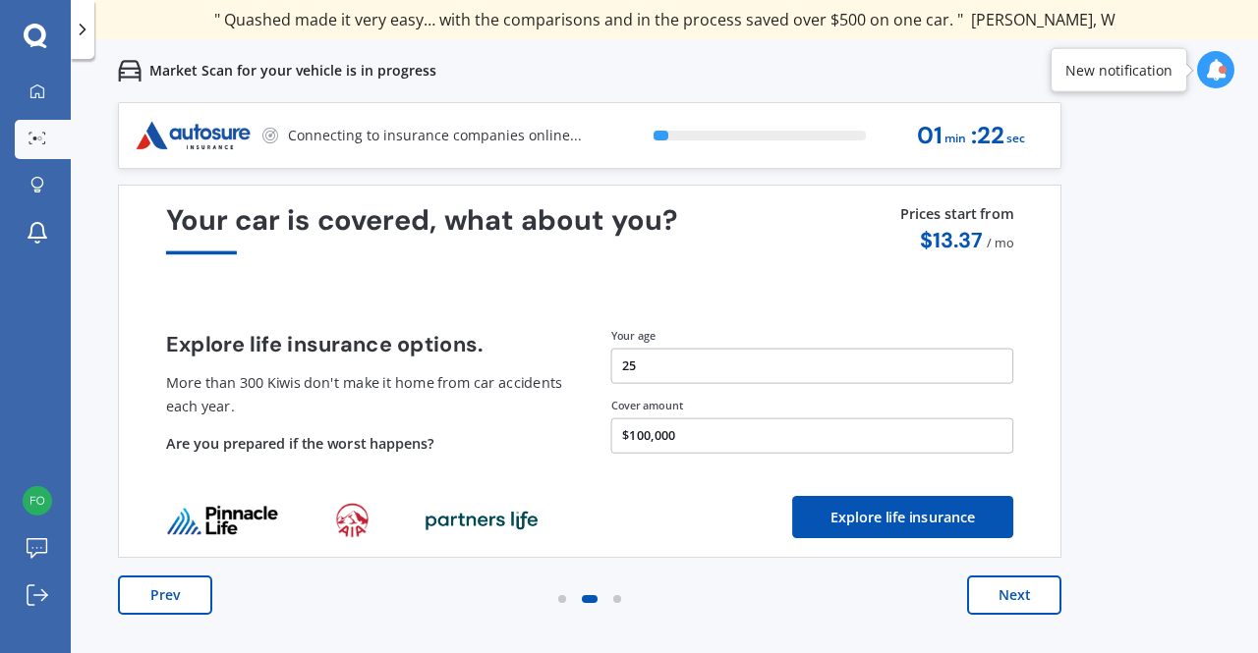
click at [993, 586] on button "Next" at bounding box center [1014, 595] width 94 height 39
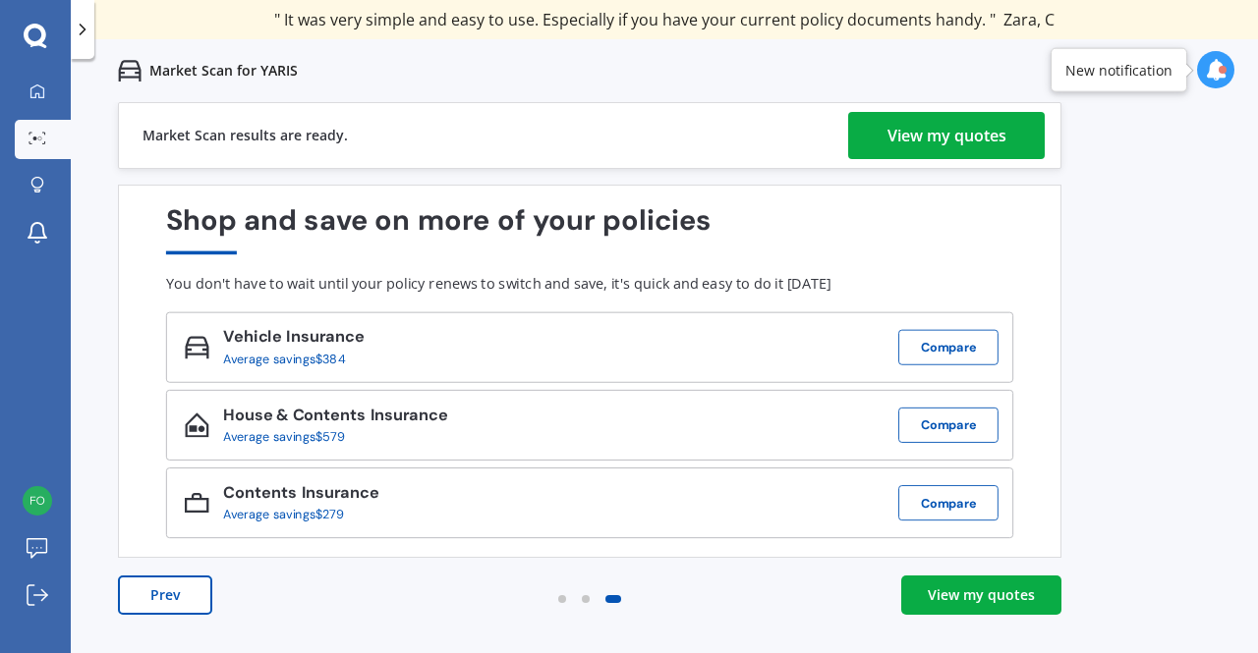
click at [957, 594] on div "View my quotes" at bounding box center [981, 596] width 107 height 20
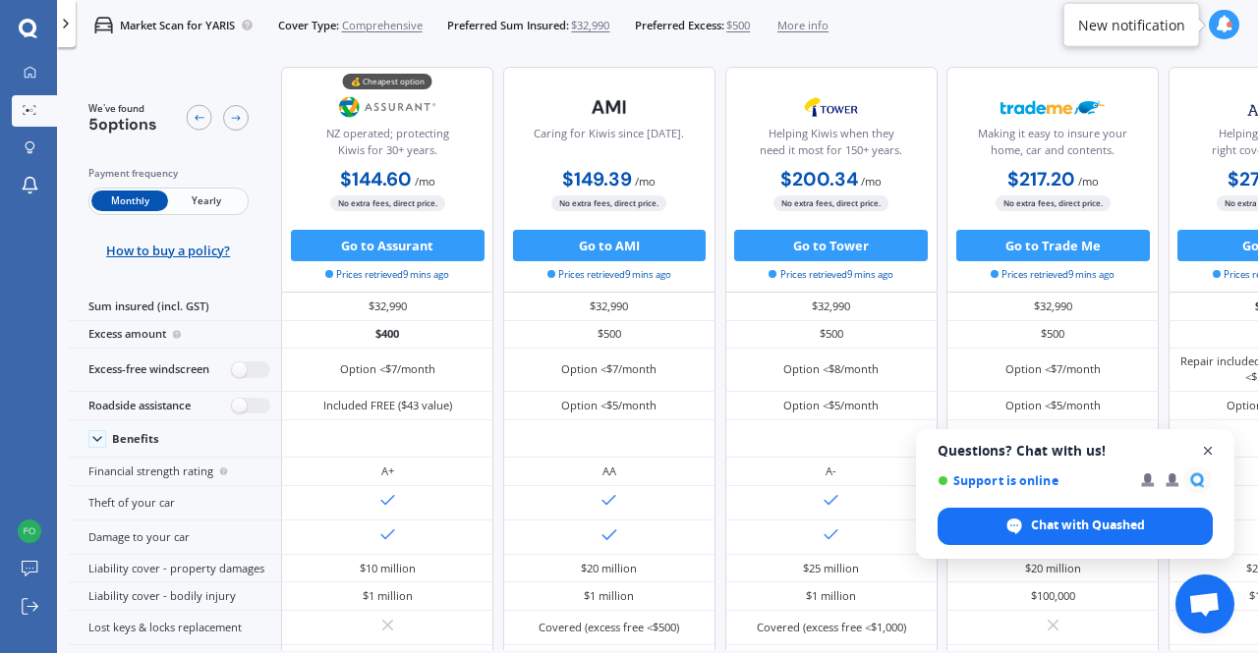
click at [1209, 447] on span "Close chat" at bounding box center [1208, 451] width 25 height 25
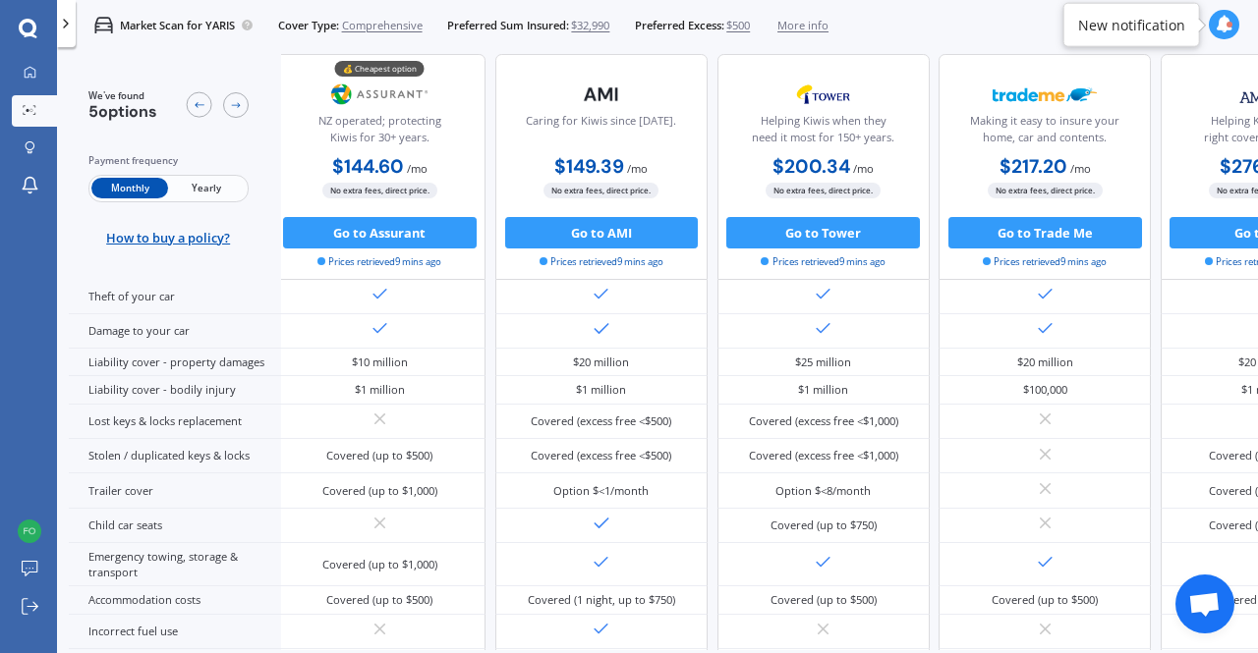
scroll to position [0, 10]
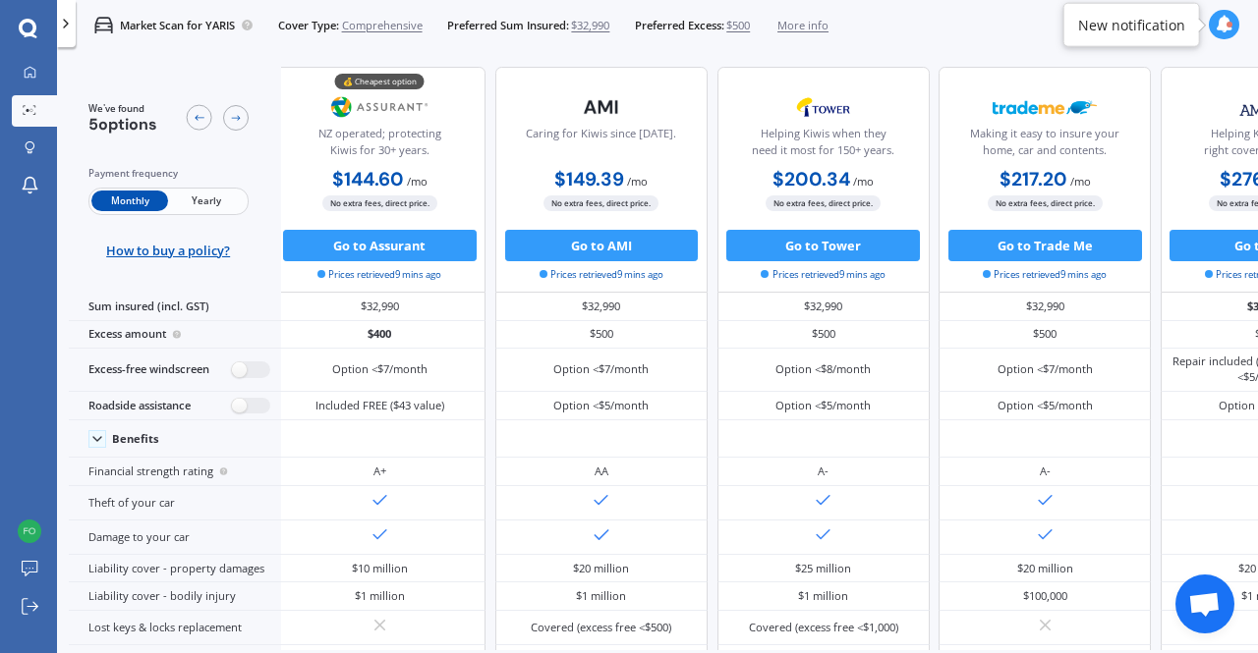
click at [231, 197] on span "Yearly" at bounding box center [206, 201] width 77 height 21
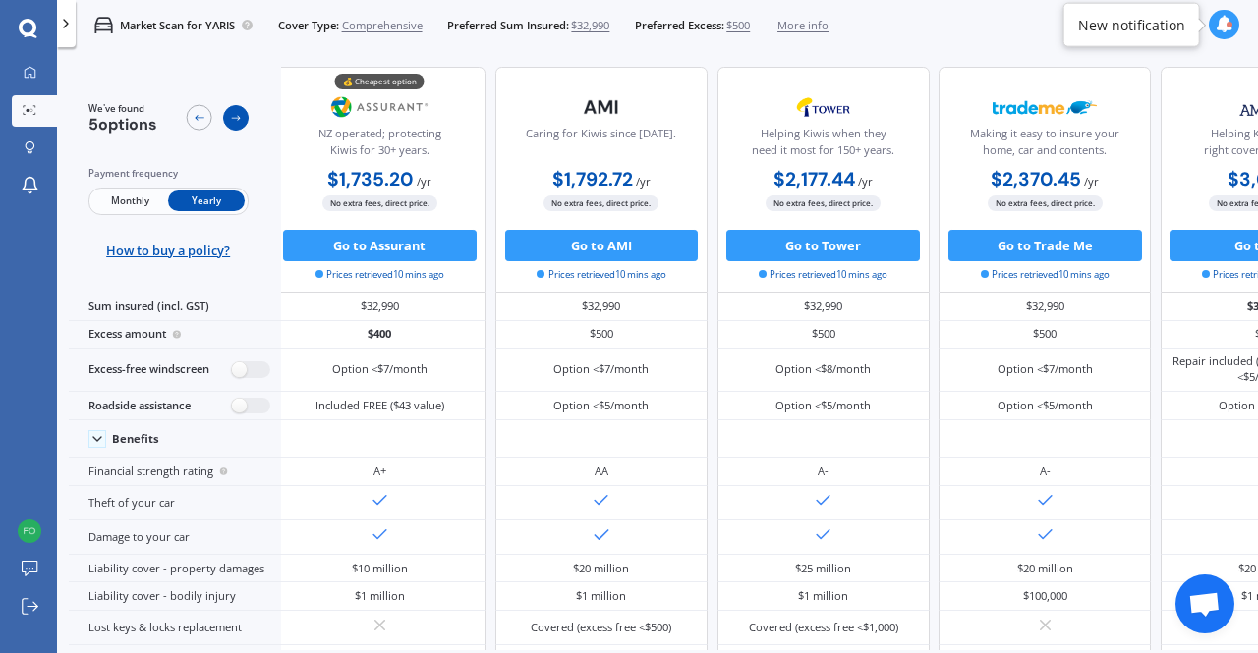
click at [232, 117] on icon at bounding box center [236, 118] width 13 height 13
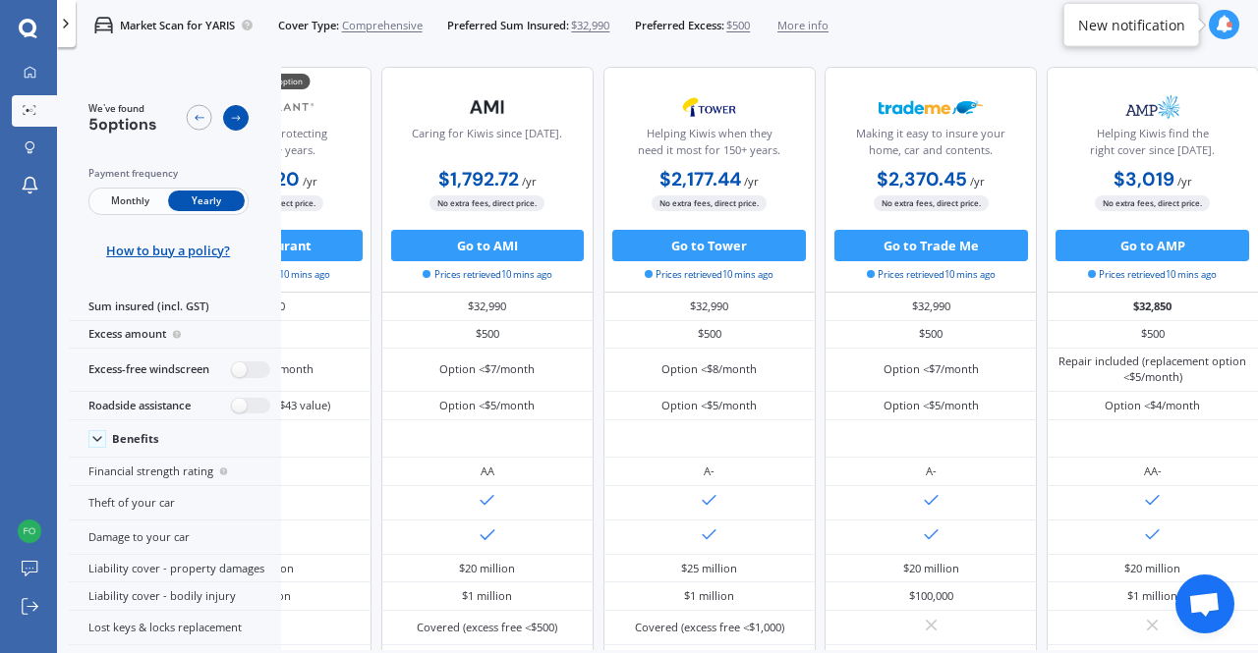
click at [232, 117] on icon at bounding box center [236, 118] width 13 height 13
click at [197, 119] on icon at bounding box center [199, 118] width 9 height 6
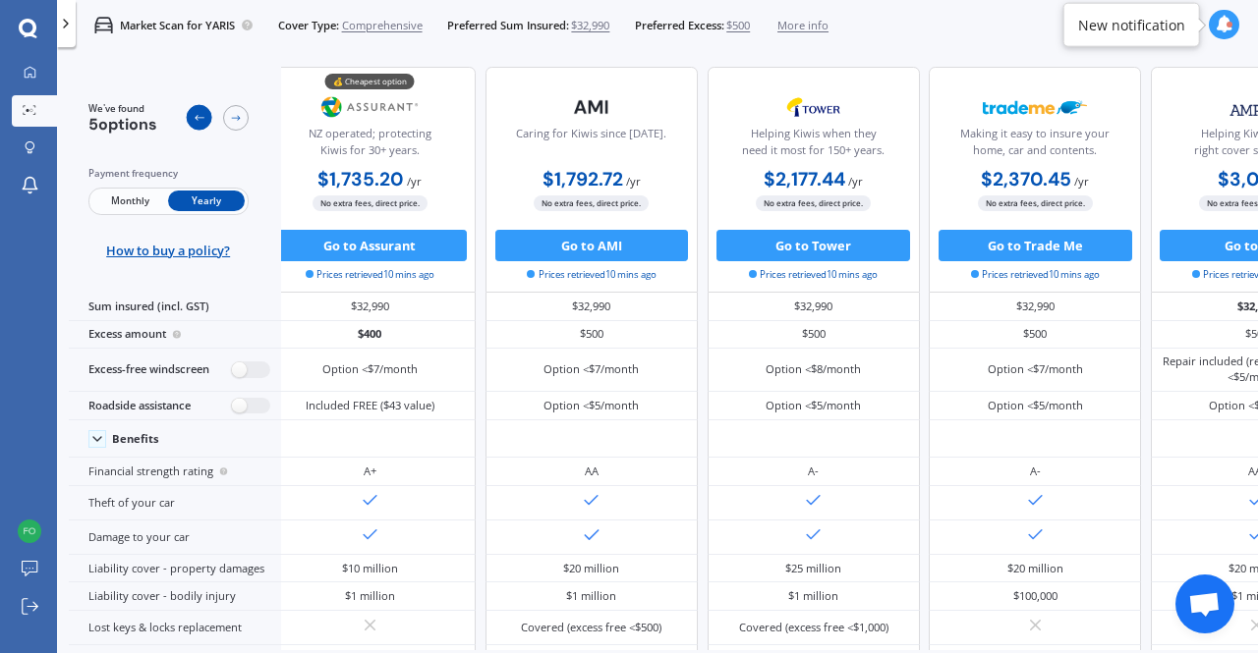
scroll to position [0, 0]
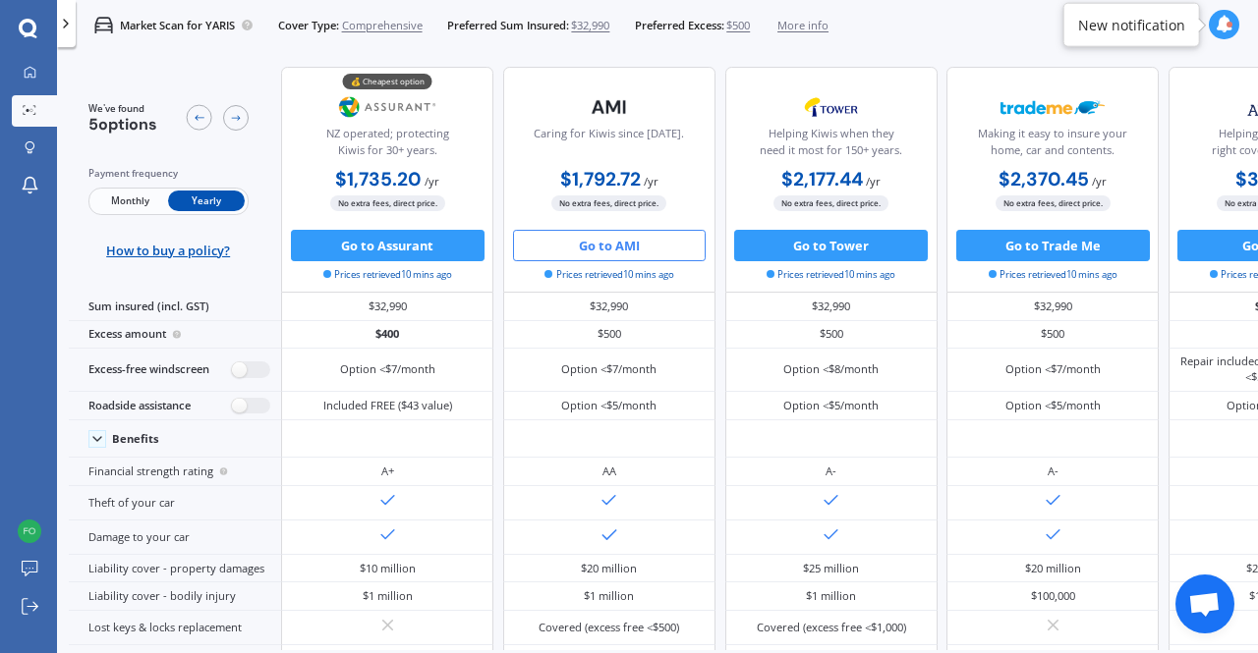
click at [677, 251] on button "Go to AMI" at bounding box center [610, 245] width 194 height 31
